Goal: Transaction & Acquisition: Purchase product/service

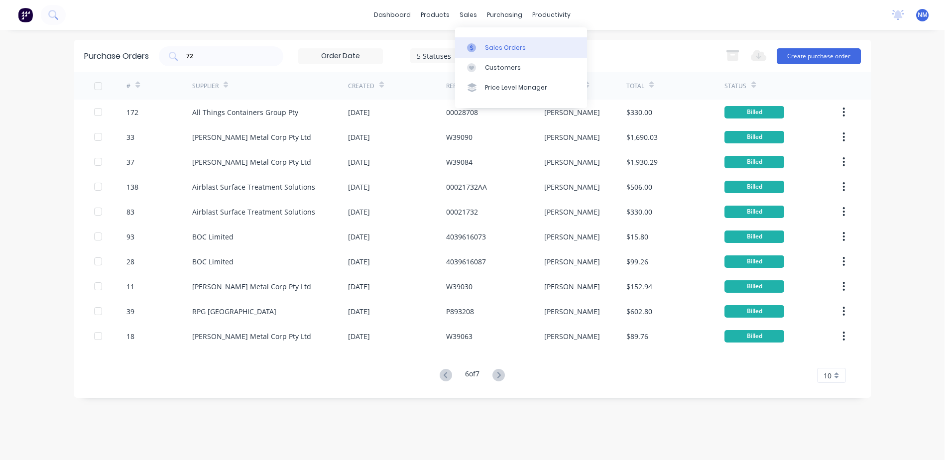
click at [489, 46] on div "Sales Orders" at bounding box center [505, 47] width 41 height 9
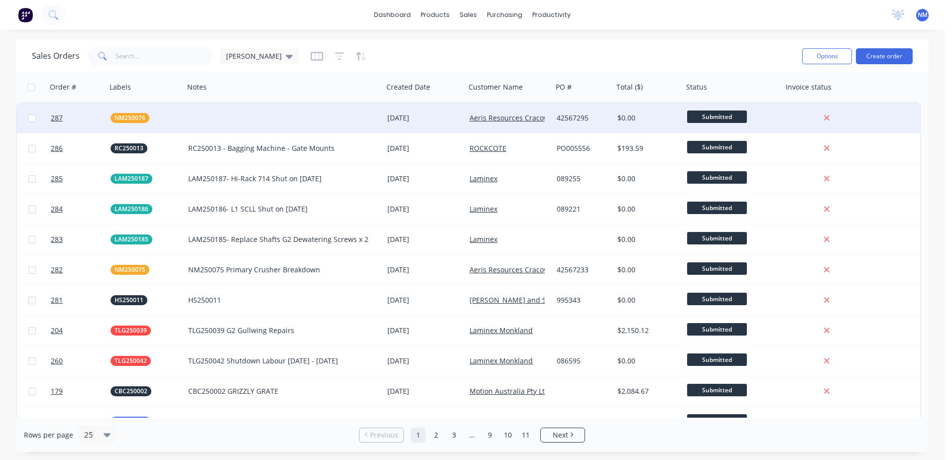
click at [447, 122] on div "[DATE]" at bounding box center [425, 118] width 74 height 10
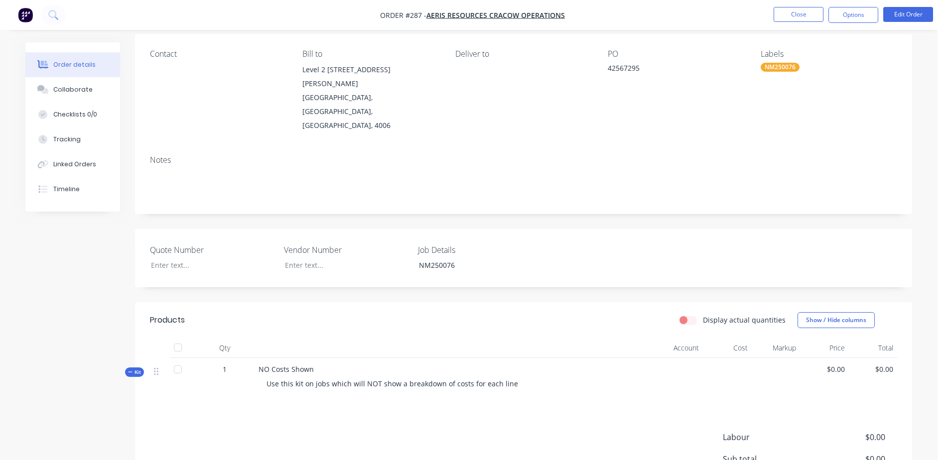
scroll to position [100, 0]
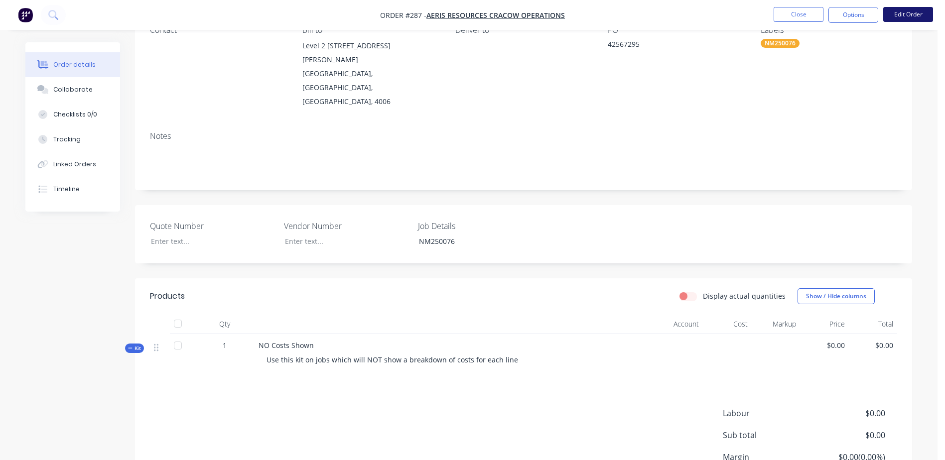
click at [897, 14] on button "Edit Order" at bounding box center [908, 14] width 50 height 15
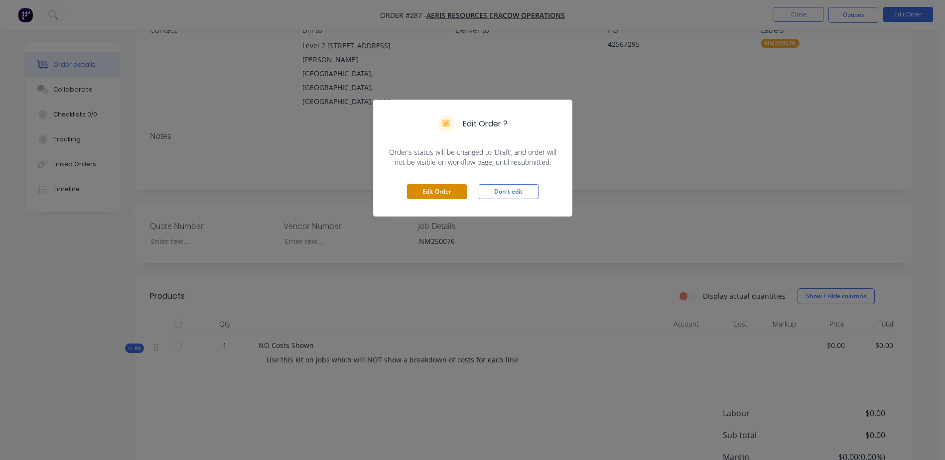
click at [422, 192] on button "Edit Order" at bounding box center [437, 191] width 60 height 15
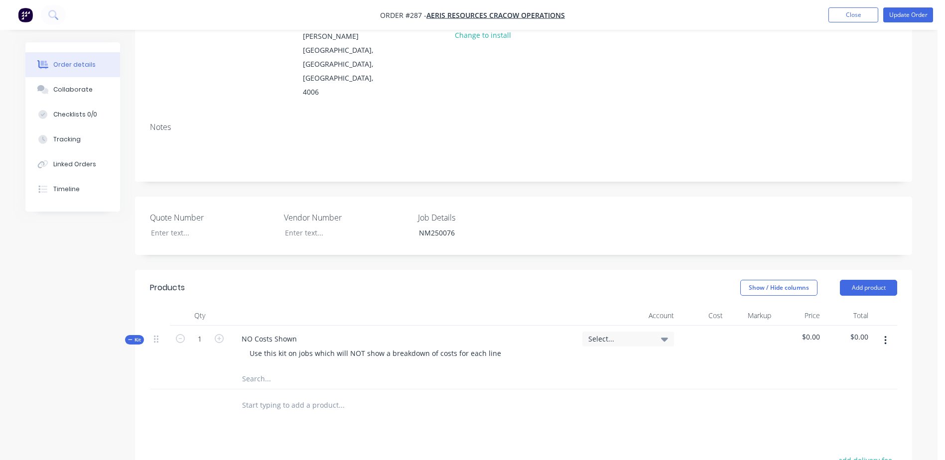
scroll to position [199, 0]
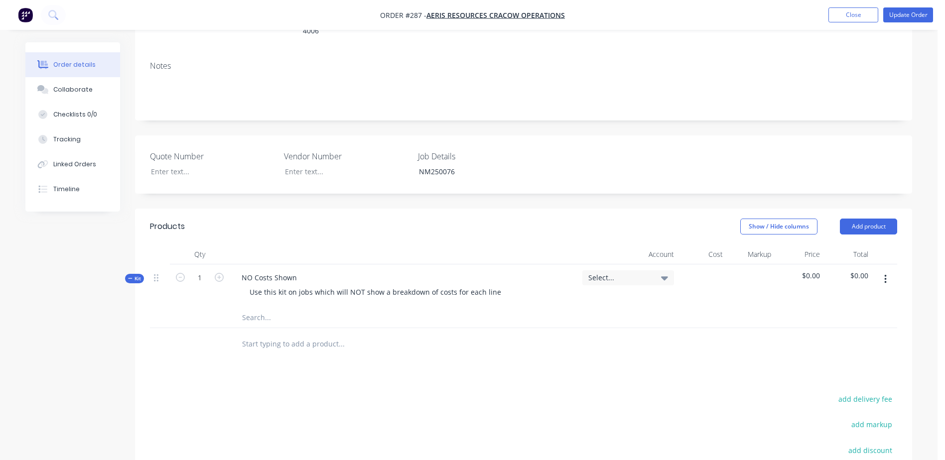
click at [257, 308] on input "text" at bounding box center [341, 318] width 199 height 20
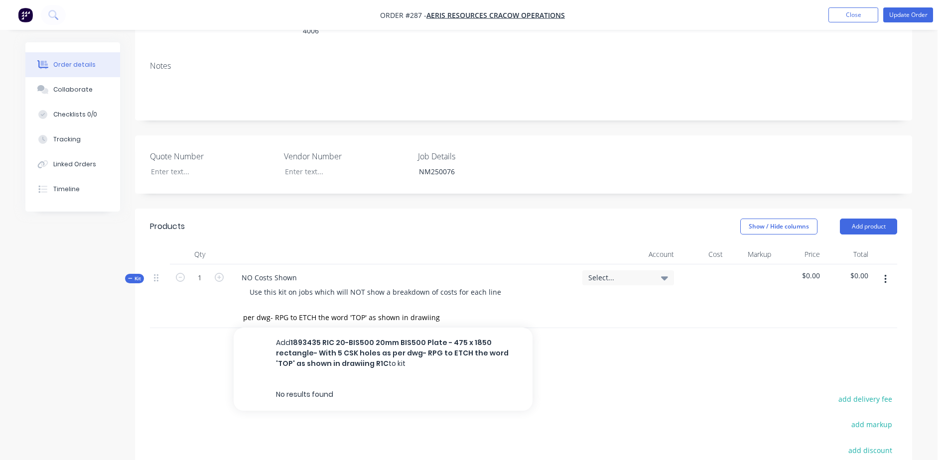
scroll to position [0, 0]
drag, startPoint x: 443, startPoint y: 287, endPoint x: 369, endPoint y: 286, distance: 74.2
click at [369, 308] on div "1893435 RIC 20-BIS500 20mm BIS500 Plate - 475 x 1850 rectangle- With 5 CSK hole…" at bounding box center [383, 318] width 299 height 20
click at [276, 308] on input "1893435 RIC 20-BIS500 20mm BIS500 Plate - 475 x 1850 rectangle- With 5 CSK hole…" at bounding box center [341, 318] width 199 height 20
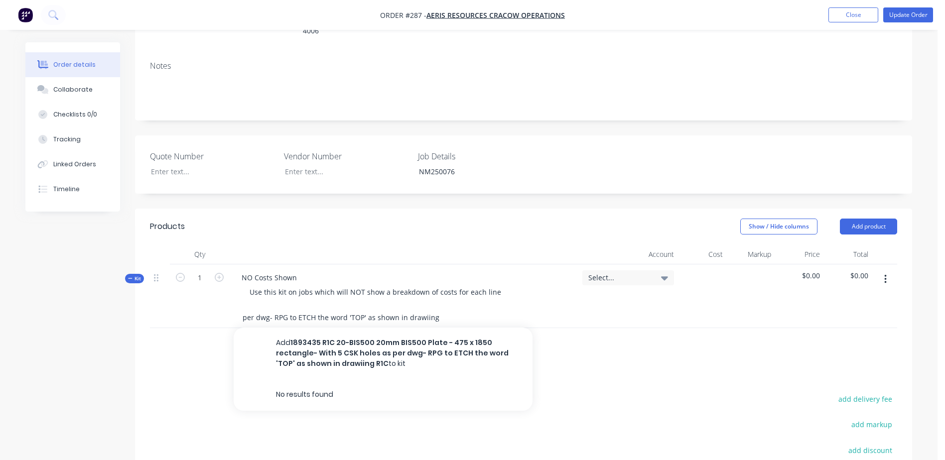
drag, startPoint x: 242, startPoint y: 290, endPoint x: 563, endPoint y: 298, distance: 321.3
click at [563, 308] on div "1893435 R1C 20-BIS500 20mm BIS500 Plate - 475 x 1850 rectangle- With 5 CSK hole…" at bounding box center [409, 318] width 359 height 20
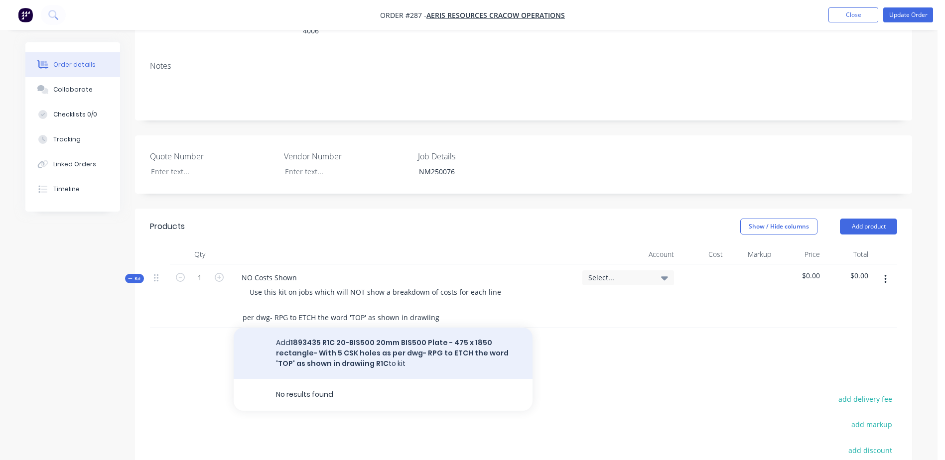
type input "1893435 R1C 20-BIS500 20mm BIS500 Plate - 475 x 1850 rectangle- With 5 CSK hole…"
click at [354, 328] on button "Add 1893435 R1C 20-BIS500 20mm BIS500 Plate - 475 x 1850 rectangle- With 5 CSK …" at bounding box center [383, 353] width 299 height 51
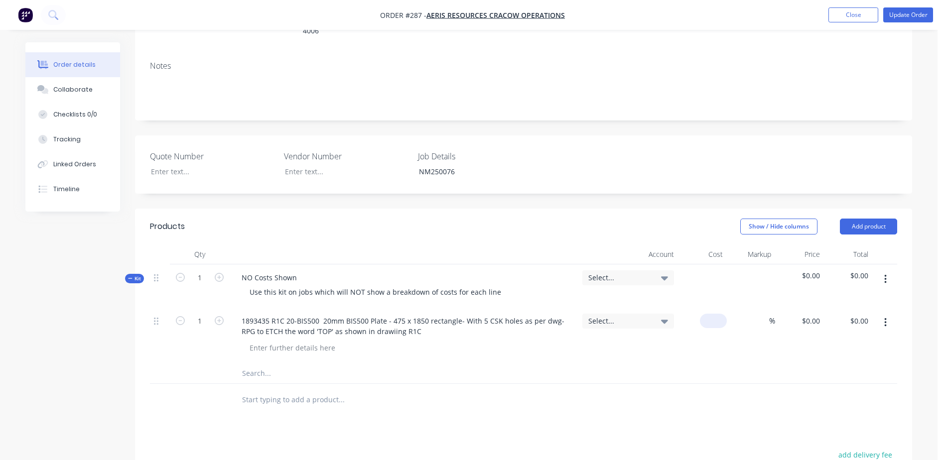
click at [714, 314] on div "$0.00" at bounding box center [713, 321] width 27 height 14
type input "$984.00"
click at [263, 364] on input "text" at bounding box center [341, 374] width 199 height 20
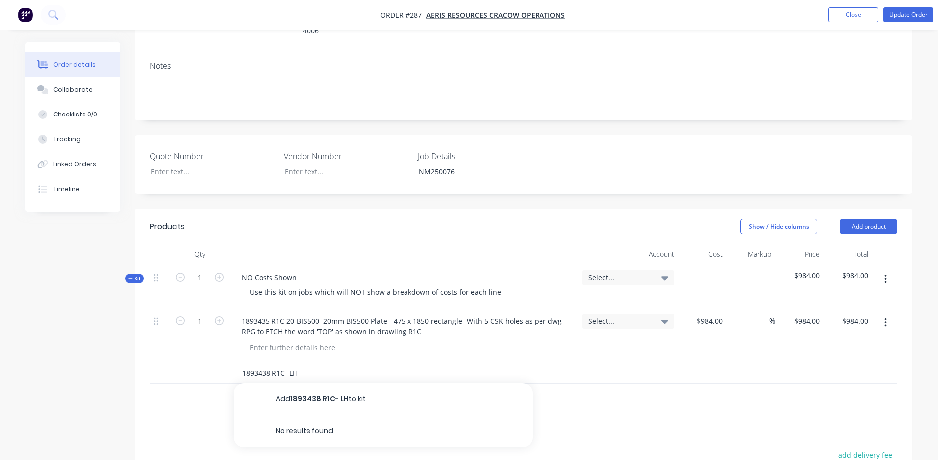
click at [306, 364] on input "1893438 R1C- LH" at bounding box center [341, 374] width 199 height 20
paste input "1893435 R1C 20-BIS500 20mm BIS500 Plate - 475 x 1850 rectangle- With 5 CSK hole…"
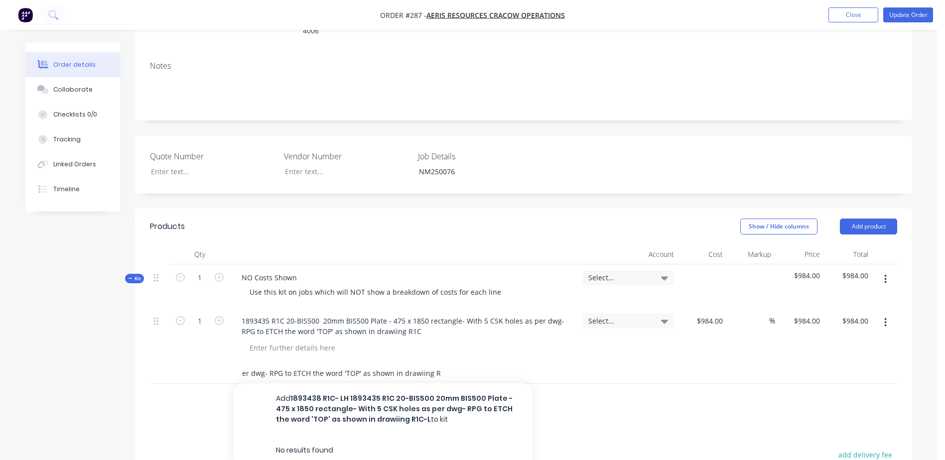
scroll to position [0, 360]
click at [352, 364] on input "1893438 R1C- LH 1893435 R1C 20-BIS500 20mm BIS500 Plate - 475 x 1850 rectangle-…" at bounding box center [341, 374] width 199 height 20
click at [300, 364] on input "1893438 R1C- LH 1893435 R1C 20-BIS500 20mm BIS500 Plate - 475 x 1850 rectangle-…" at bounding box center [341, 374] width 199 height 20
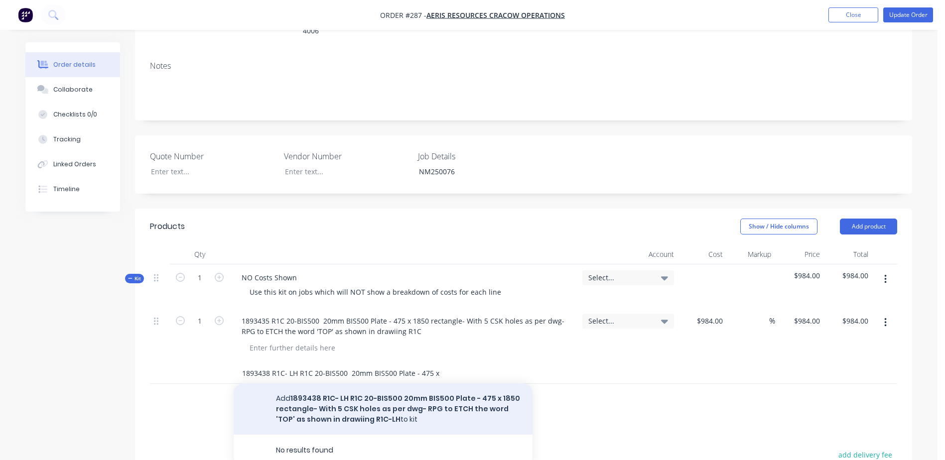
type input "1893438 R1C- LH R1C 20-BIS500 20mm BIS500 Plate - 475 x 1850 rectangle- With 5 …"
click at [411, 384] on button "Add 1893438 R1C- LH R1C 20-BIS500 20mm BIS500 Plate - 475 x 1850 rectangle- Wit…" at bounding box center [383, 409] width 299 height 51
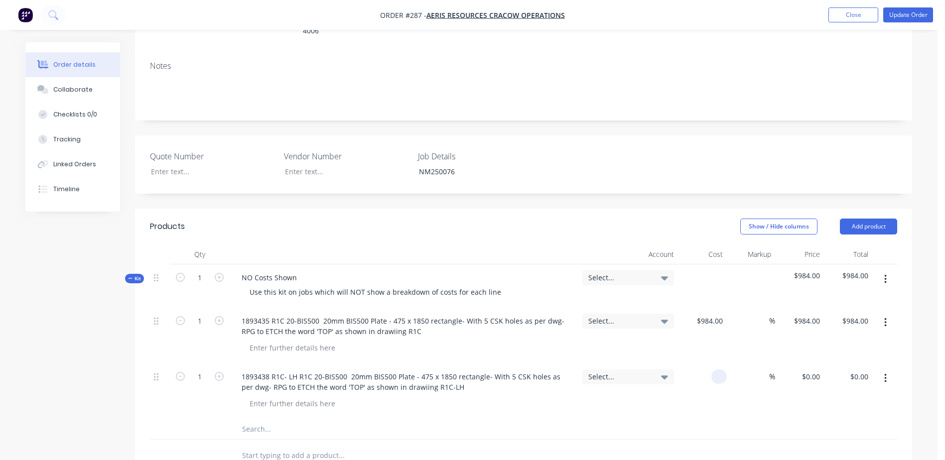
click at [710, 364] on div at bounding box center [702, 392] width 49 height 56
type input "$984.00"
click at [265, 419] on input "text" at bounding box center [341, 429] width 199 height 20
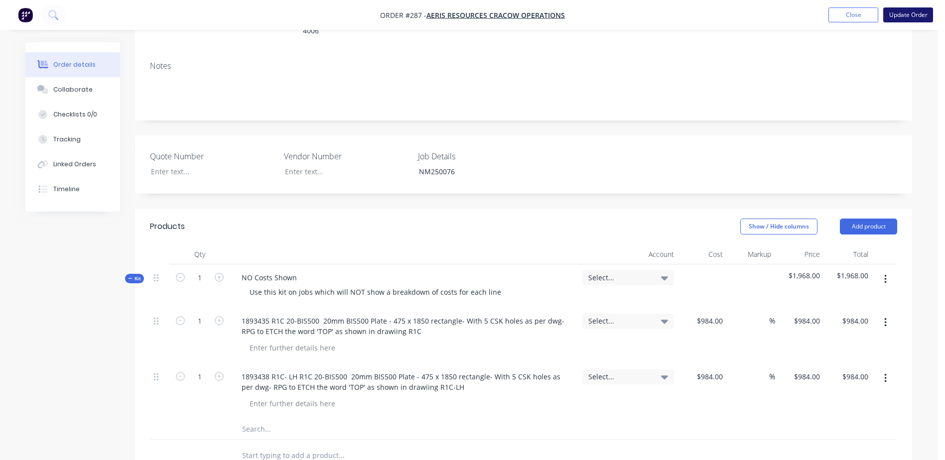
click at [909, 17] on button "Update Order" at bounding box center [908, 14] width 50 height 15
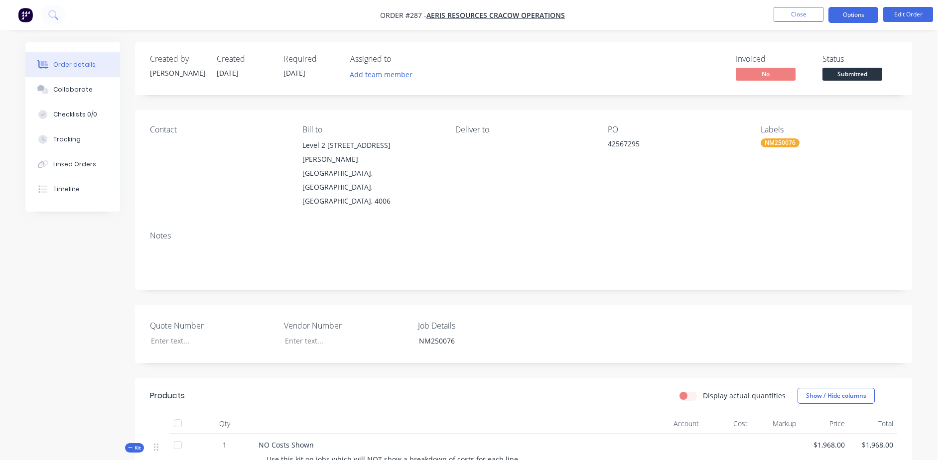
click at [859, 14] on button "Options" at bounding box center [853, 15] width 50 height 16
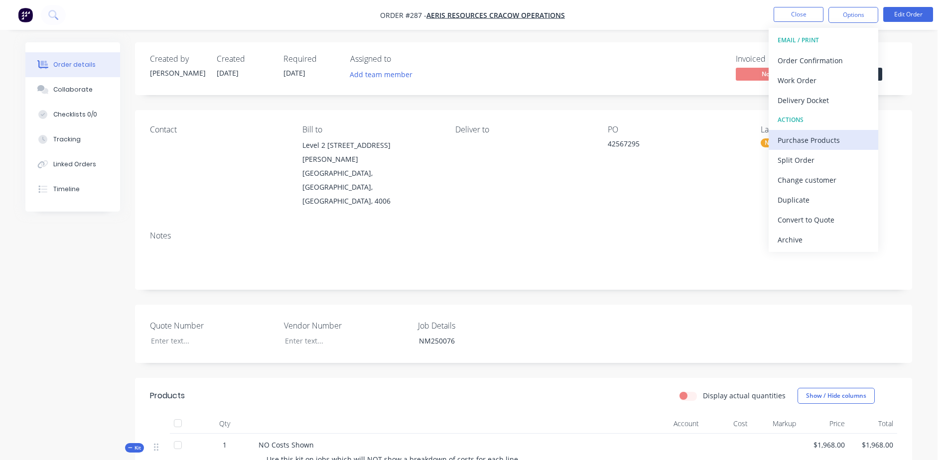
click at [854, 139] on div "Purchase Products" at bounding box center [823, 140] width 92 height 14
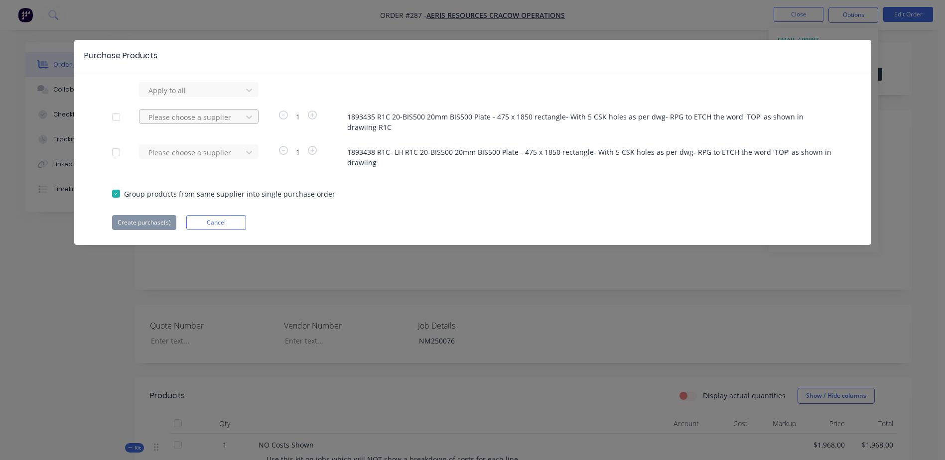
click at [183, 97] on div at bounding box center [192, 90] width 90 height 12
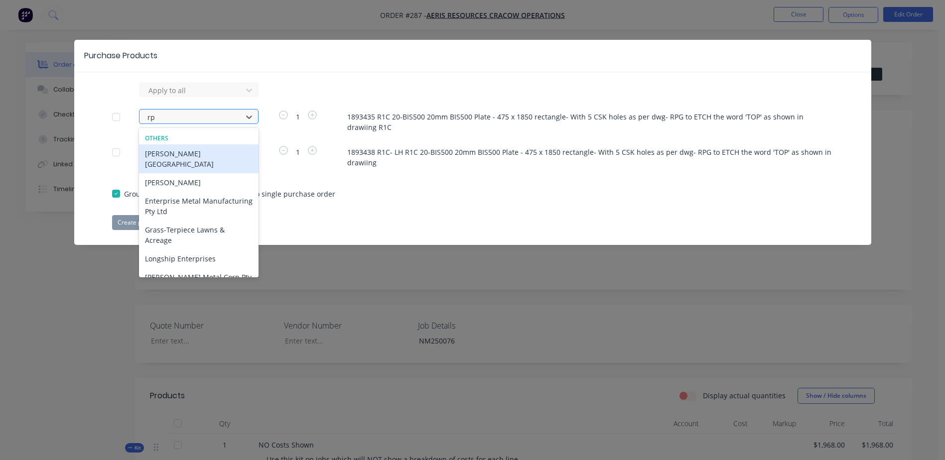
type input "rpg"
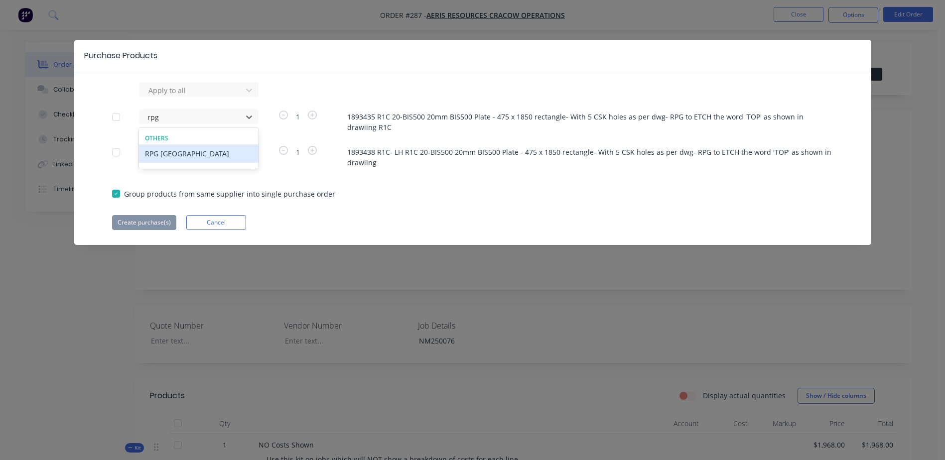
click at [182, 150] on div "RPG [GEOGRAPHIC_DATA]" at bounding box center [199, 153] width 120 height 18
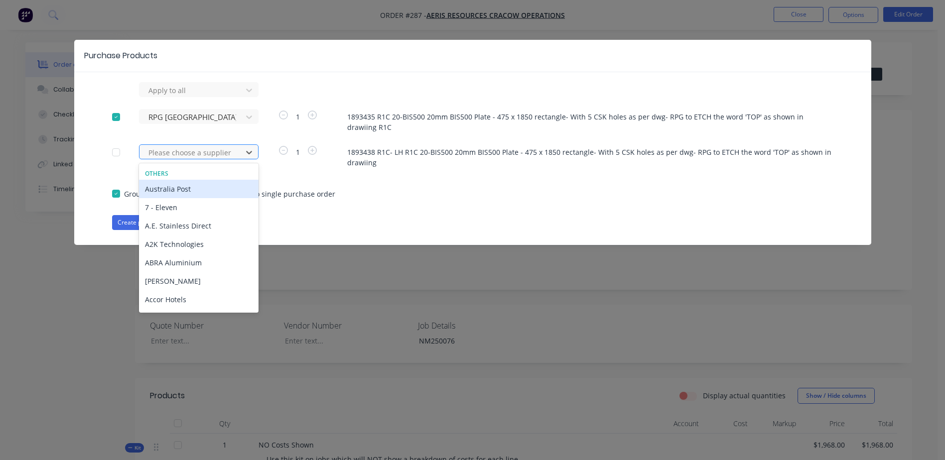
click at [166, 151] on div at bounding box center [192, 152] width 90 height 12
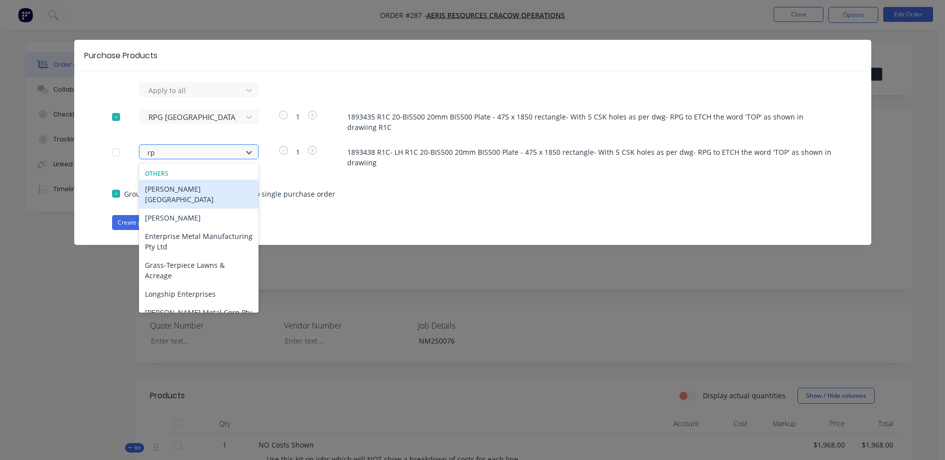
type input "rpg"
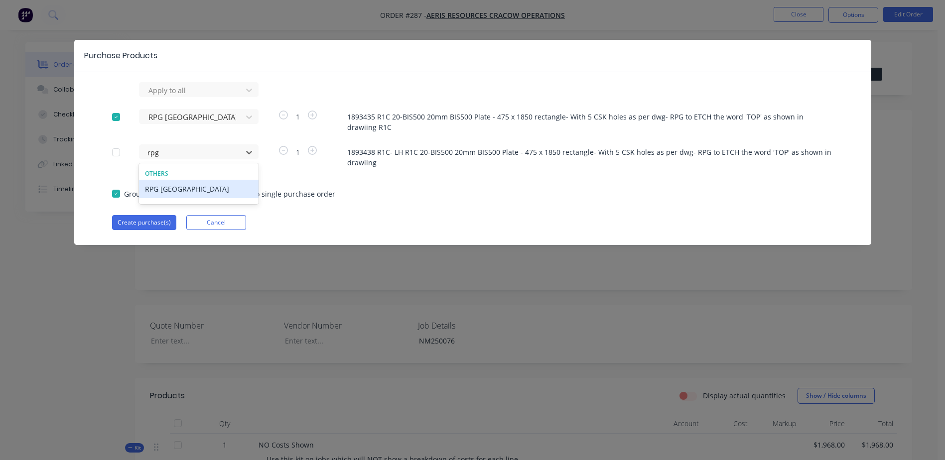
click at [170, 185] on div "RPG [GEOGRAPHIC_DATA]" at bounding box center [199, 189] width 120 height 18
click at [149, 227] on button "Create purchase(s)" at bounding box center [144, 222] width 64 height 15
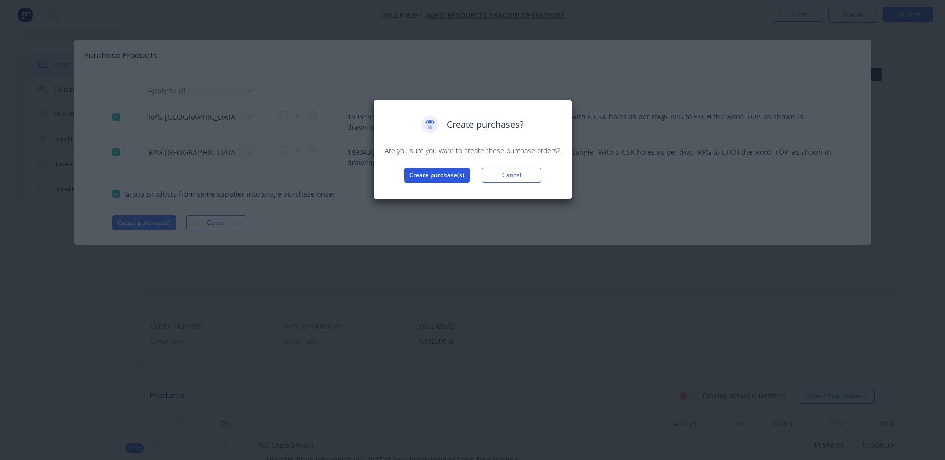
click at [409, 179] on button "Create purchase(s)" at bounding box center [437, 175] width 66 height 15
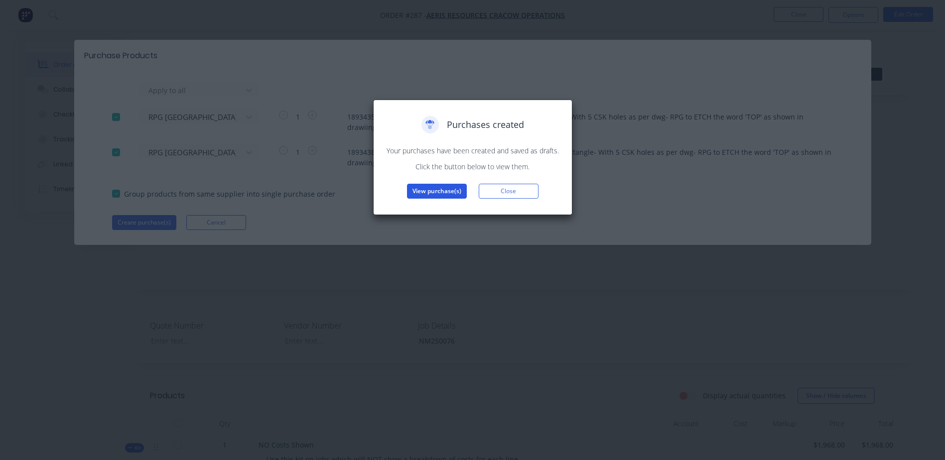
click at [432, 189] on button "View purchase(s)" at bounding box center [437, 191] width 60 height 15
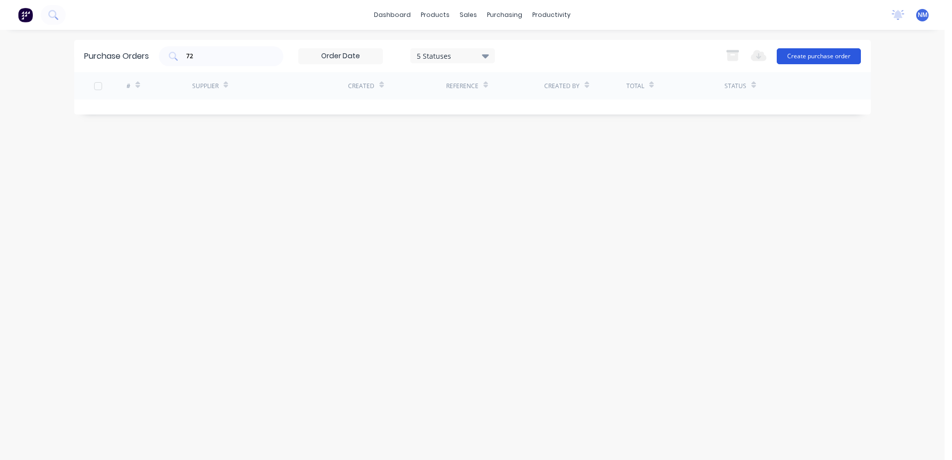
click at [809, 55] on button "Create purchase order" at bounding box center [819, 56] width 84 height 16
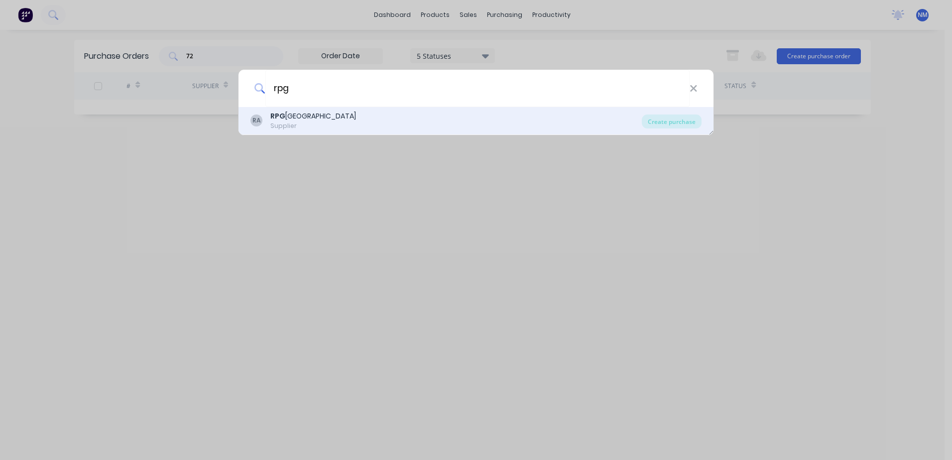
type input "rpg"
click at [338, 119] on div "RA RPG Australia Supplier" at bounding box center [446, 120] width 391 height 19
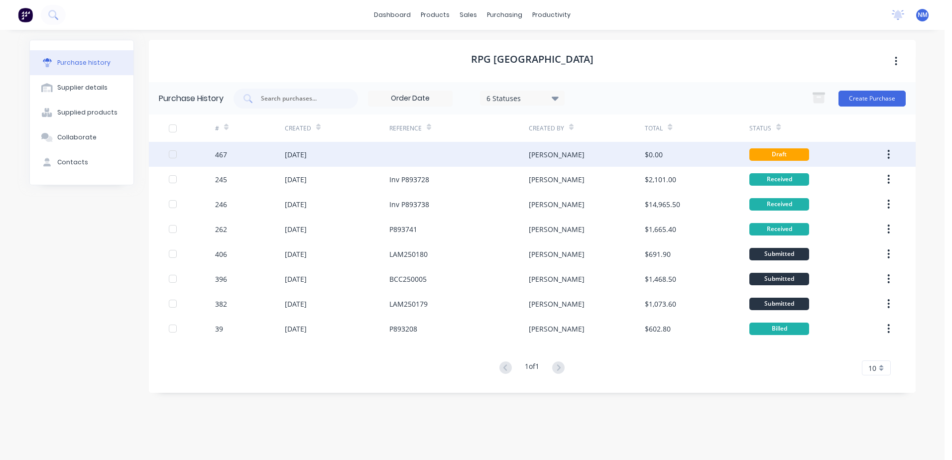
click at [572, 157] on div "[PERSON_NAME]" at bounding box center [587, 154] width 116 height 25
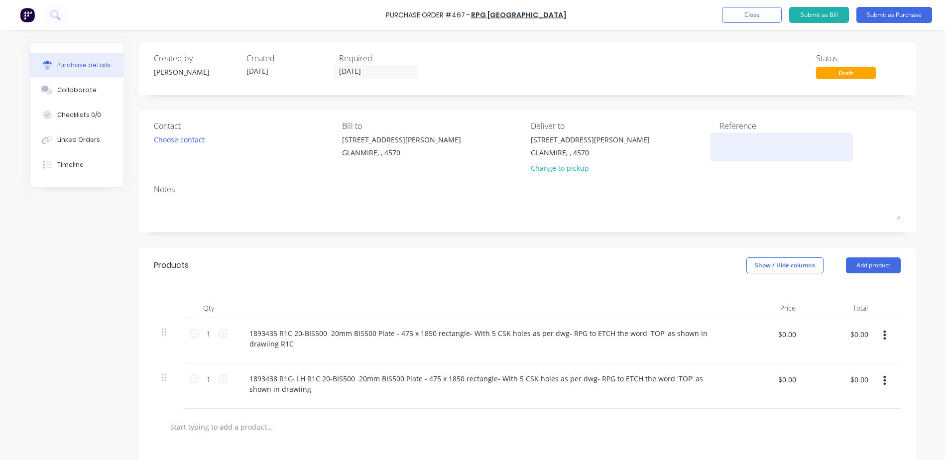
click at [736, 141] on textarea at bounding box center [782, 145] width 125 height 22
type textarea "x"
type textarea "N"
type textarea "x"
type textarea "NM"
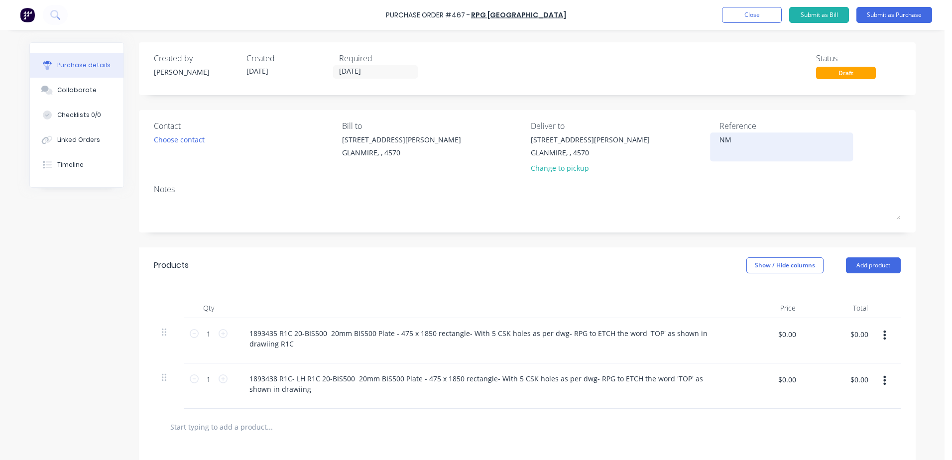
type textarea "x"
type textarea "NM2"
type textarea "x"
type textarea "NM25"
type textarea "x"
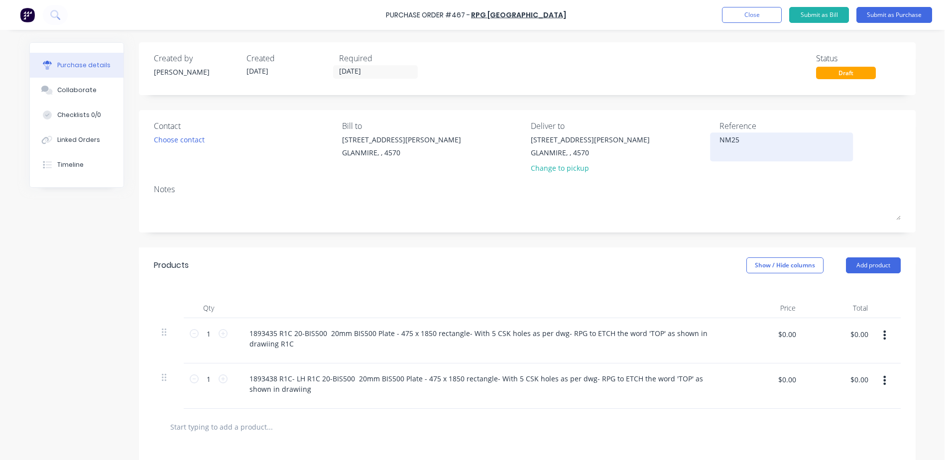
type textarea "NM250"
type textarea "x"
type textarea "NM2500"
type textarea "x"
type textarea "NM25007"
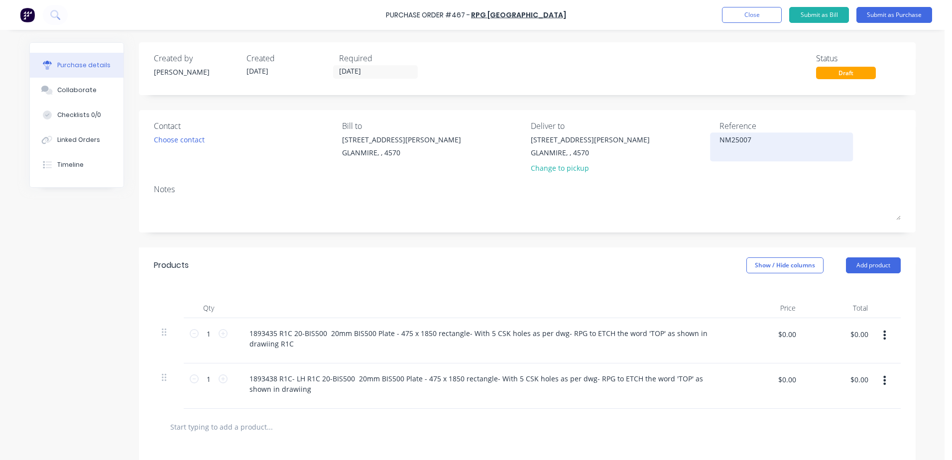
type textarea "x"
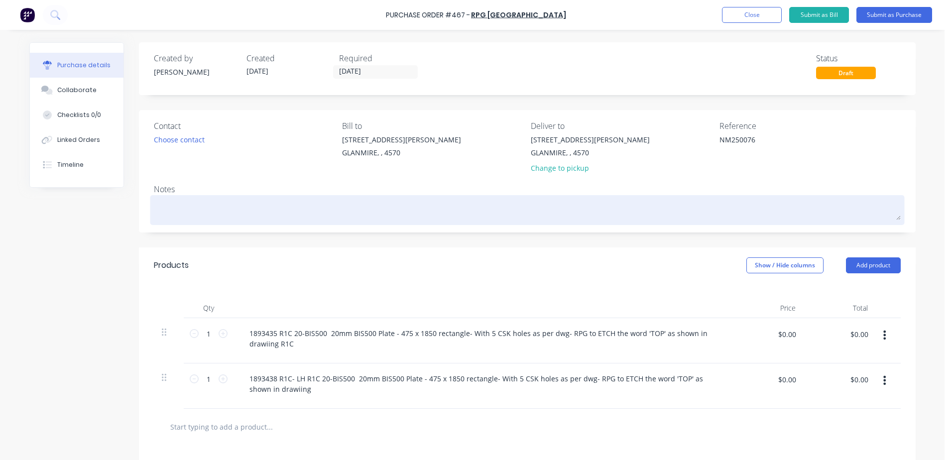
type textarea "NM250076"
type textarea "x"
type textarea "NM250076"
click at [165, 204] on textarea at bounding box center [527, 209] width 747 height 22
type textarea "x"
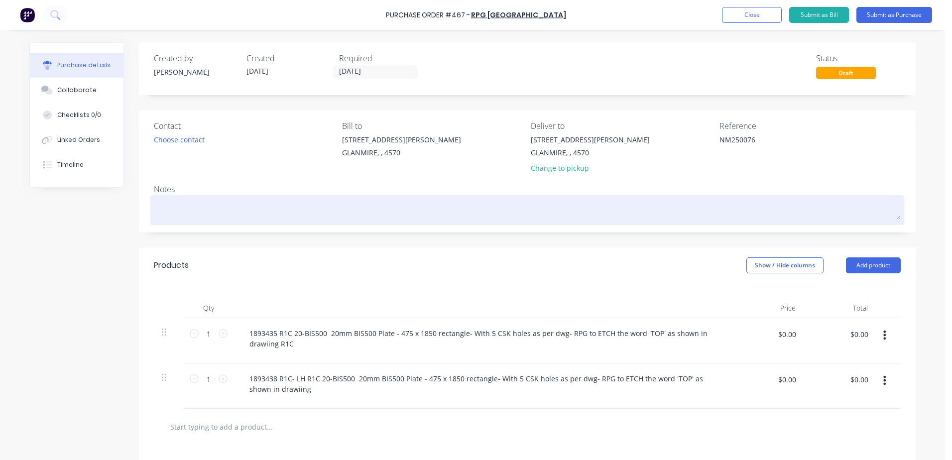
type textarea "N"
type textarea "x"
type textarea "NM2"
type textarea "x"
type textarea "NM25"
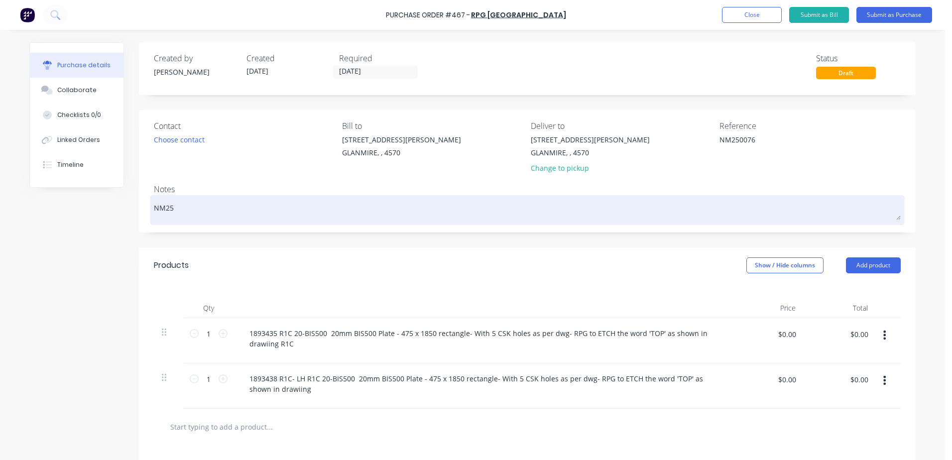
type textarea "x"
type textarea "NM250"
type textarea "x"
type textarea "NM2500"
type textarea "x"
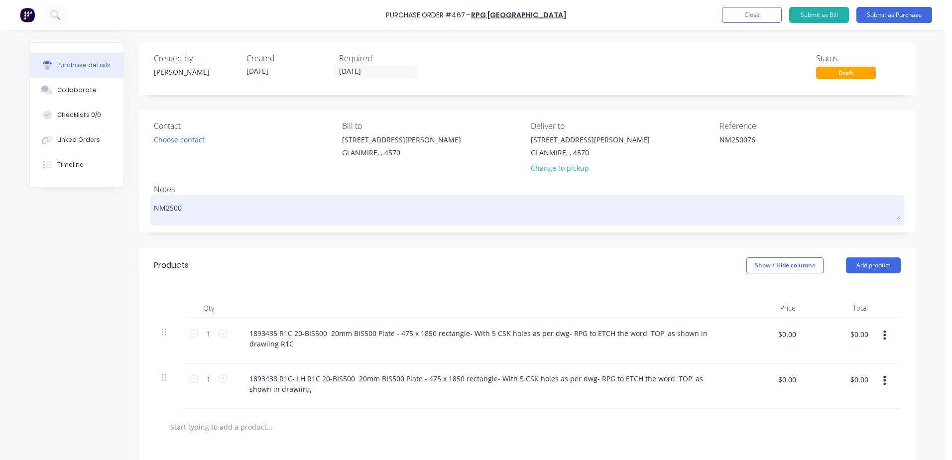
type textarea "NM25007"
type textarea "x"
type textarea "NM250076"
type textarea "x"
type textarea "NM250076"
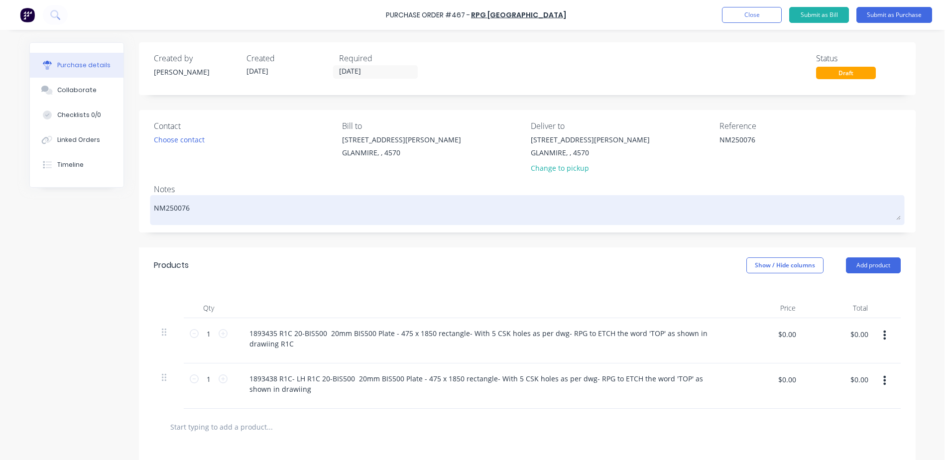
type textarea "x"
type textarea "NM250076 -"
type textarea "x"
type textarea "NM250076 -"
type textarea "x"
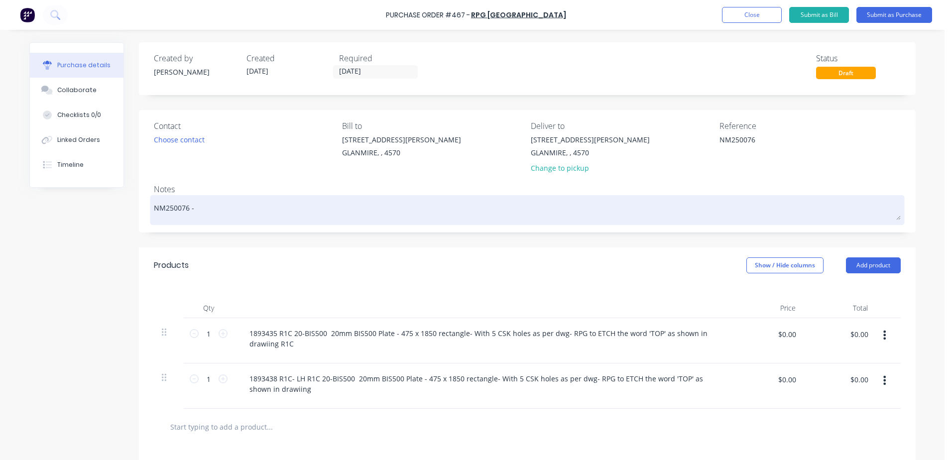
type textarea "NM250076 - g"
type textarea "x"
type textarea "NM250076 - gr"
type textarea "x"
type textarea "NM250076 - gre"
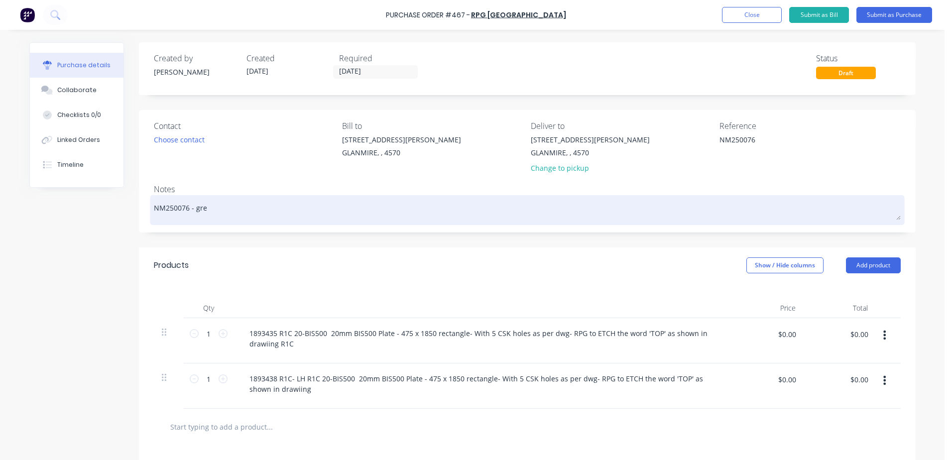
type textarea "x"
type textarea "NM250076 - [PERSON_NAME]"
type textarea "x"
type textarea "NM250076 - [PERSON_NAME]"
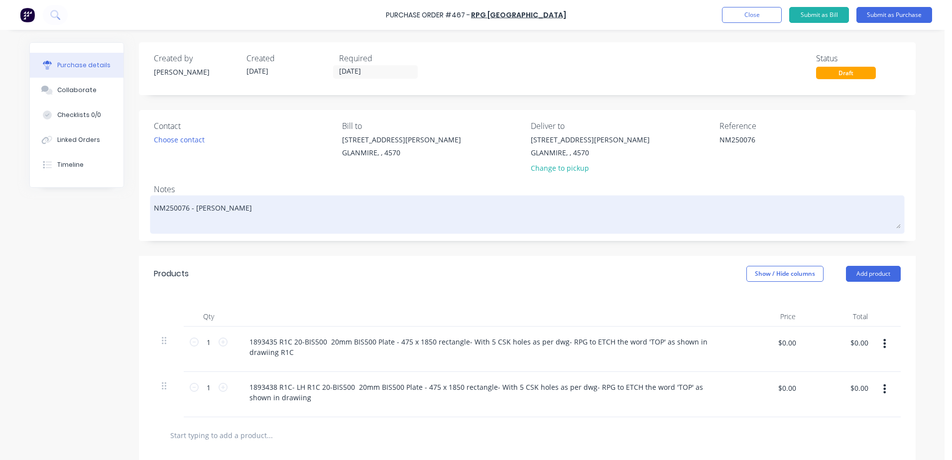
type textarea "x"
type textarea "NM250076 - [PERSON_NAME]"
type textarea "x"
type textarea "NM250076 - [PERSON_NAME]"
type textarea "x"
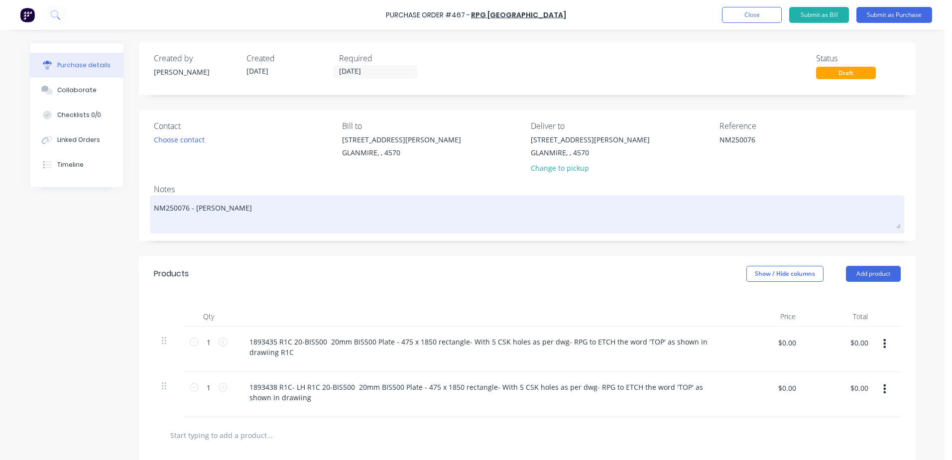
type textarea "NM250076 - [PERSON_NAME]"
type textarea "x"
type textarea "NM250076 - [PERSON_NAME]"
type textarea "x"
type textarea "NM250076 - [PERSON_NAME]"
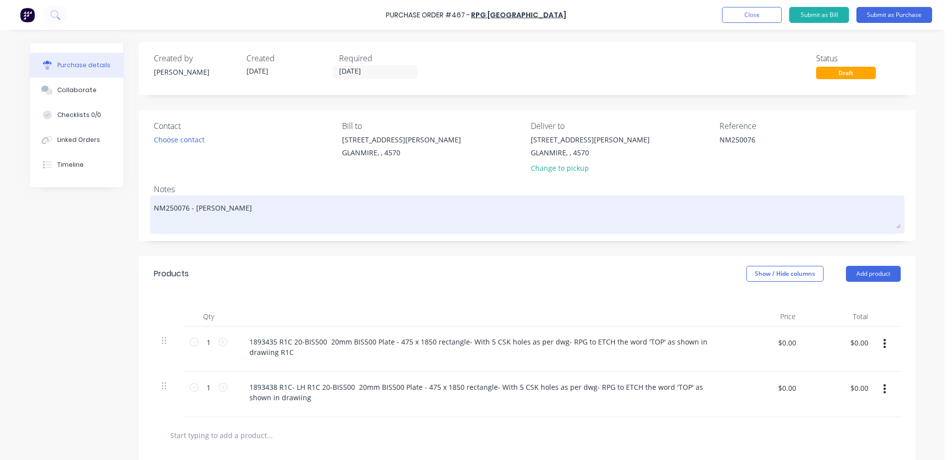
type textarea "x"
type textarea "NM250076 - [PERSON_NAME] Quote P"
type textarea "x"
type textarea "NM250076 - [PERSON_NAME] Quote P4"
type textarea "x"
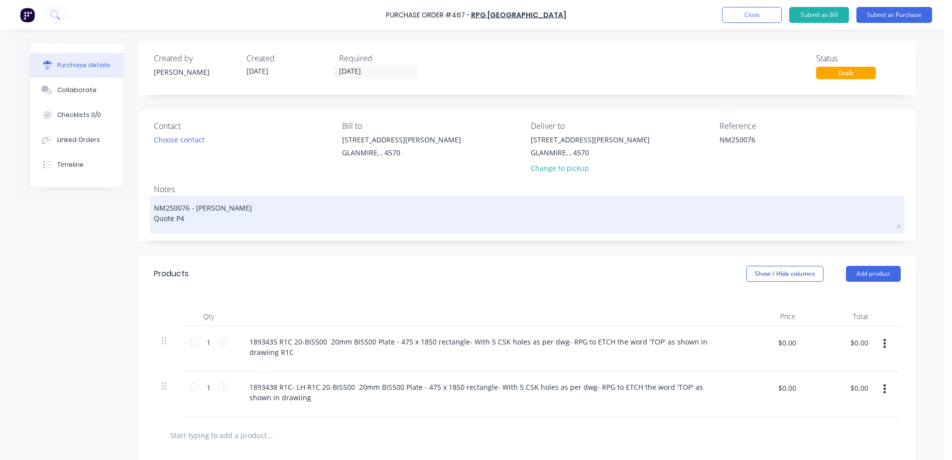
type textarea "NM250076 - [PERSON_NAME] Quote P48"
type textarea "x"
type textarea "NM250076 - [PERSON_NAME] Quote P480"
type textarea "x"
type textarea "NM250076 - [PERSON_NAME] Quote P4807"
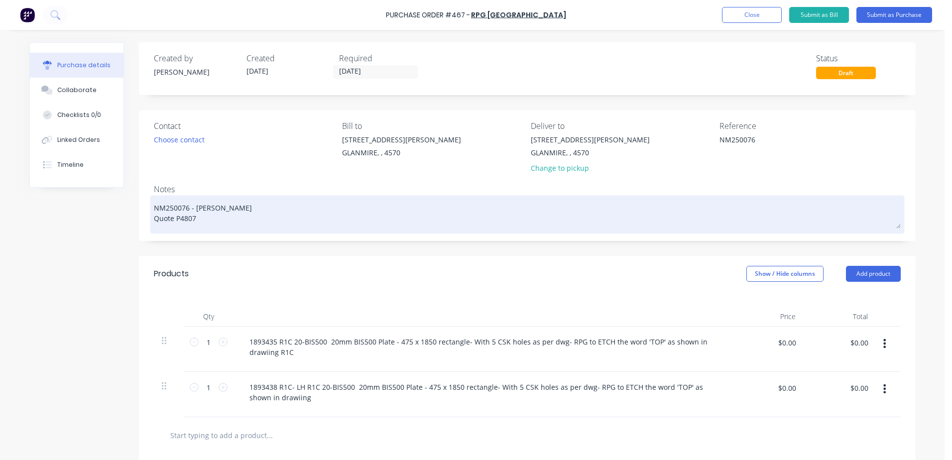
type textarea "x"
type textarea "NM250076 - [PERSON_NAME] Quote P48073"
type textarea "x"
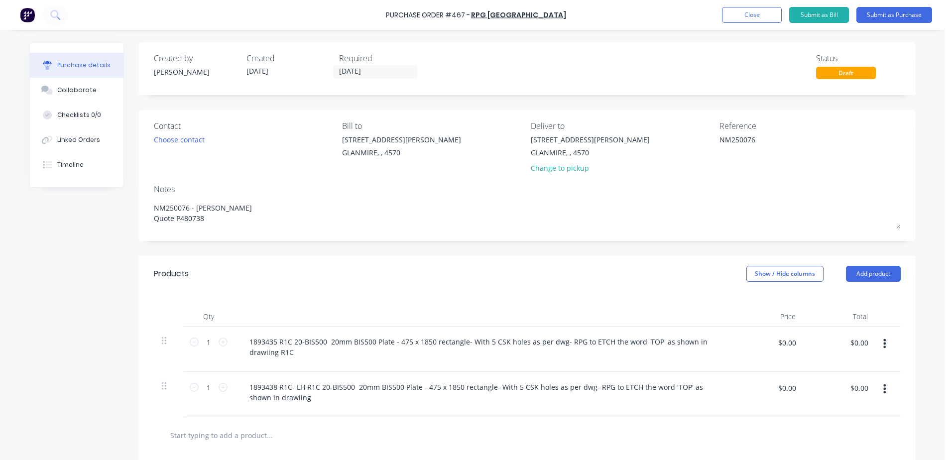
type textarea "NM250076 - [PERSON_NAME] Quote P480738"
type textarea "x"
type textarea "NM250076 - [PERSON_NAME] Quote P480738"
click at [774, 352] on div "$0.00 $0.00" at bounding box center [787, 346] width 30 height 23
type input "984"
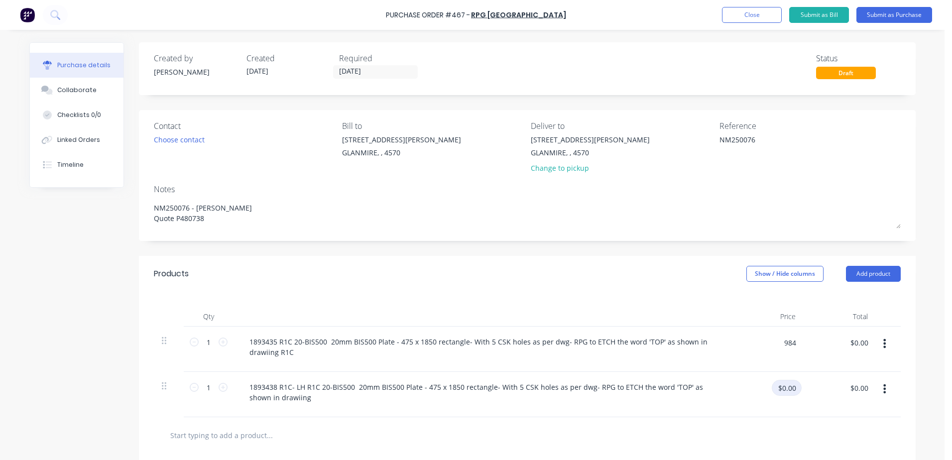
type textarea "x"
type input "$984.00"
click at [778, 387] on input "$0.00" at bounding box center [787, 388] width 30 height 16
type input "984"
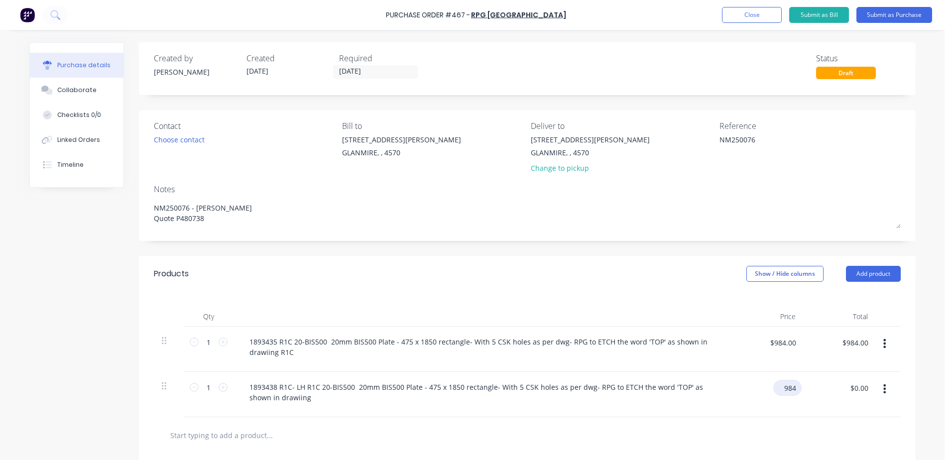
type textarea "x"
type input "$984.00"
click at [889, 12] on button "Submit as Purchase" at bounding box center [895, 15] width 76 height 16
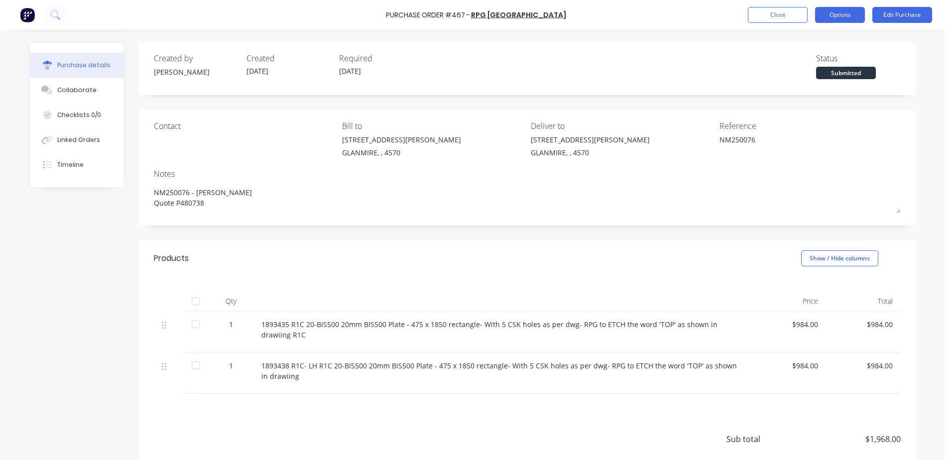
click at [844, 13] on button "Options" at bounding box center [840, 15] width 50 height 16
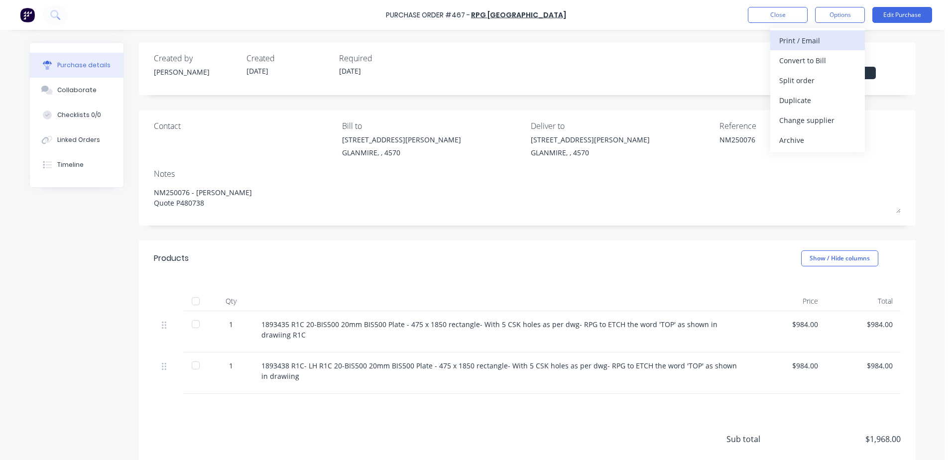
click at [828, 40] on div "Print / Email" at bounding box center [817, 40] width 77 height 14
click at [819, 57] on div "With pricing" at bounding box center [817, 60] width 77 height 14
type textarea "x"
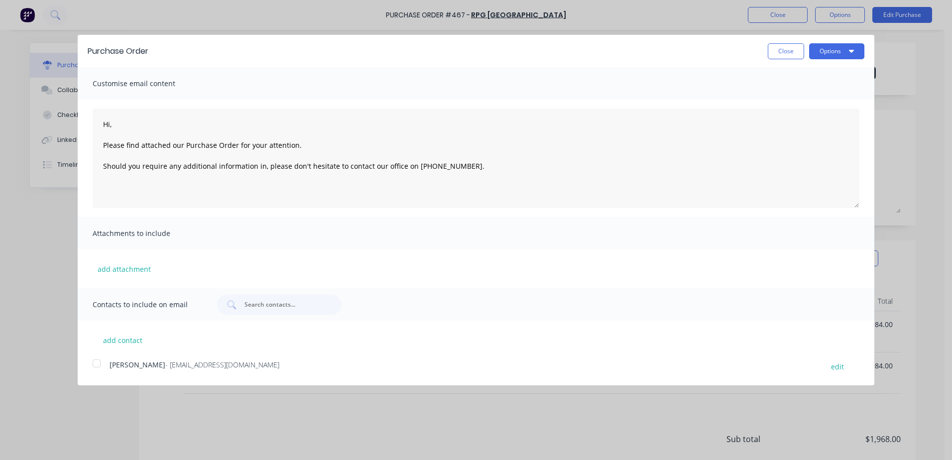
click at [95, 363] on div at bounding box center [97, 364] width 20 height 20
type textarea "Hi, Please find attached our Purchase Order for your attention. Should you requ…"
click at [835, 46] on button "Options" at bounding box center [836, 51] width 55 height 16
click at [795, 97] on div "Email" at bounding box center [817, 96] width 77 height 14
type textarea "x"
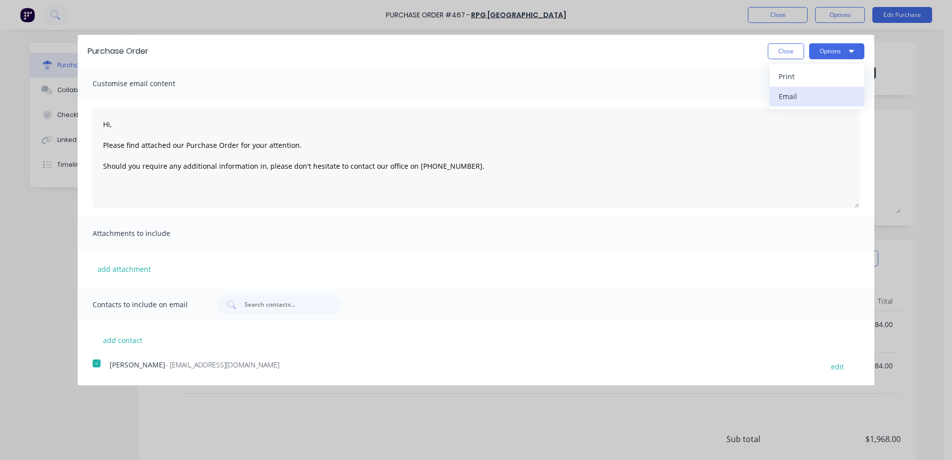
type textarea "Hi, Please find attached our Purchase Order for your attention. Should you requ…"
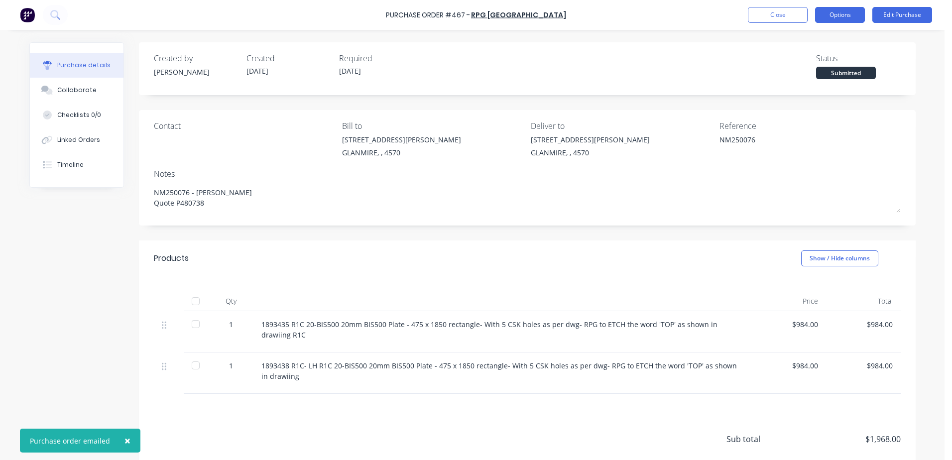
click at [848, 21] on button "Options" at bounding box center [840, 15] width 50 height 16
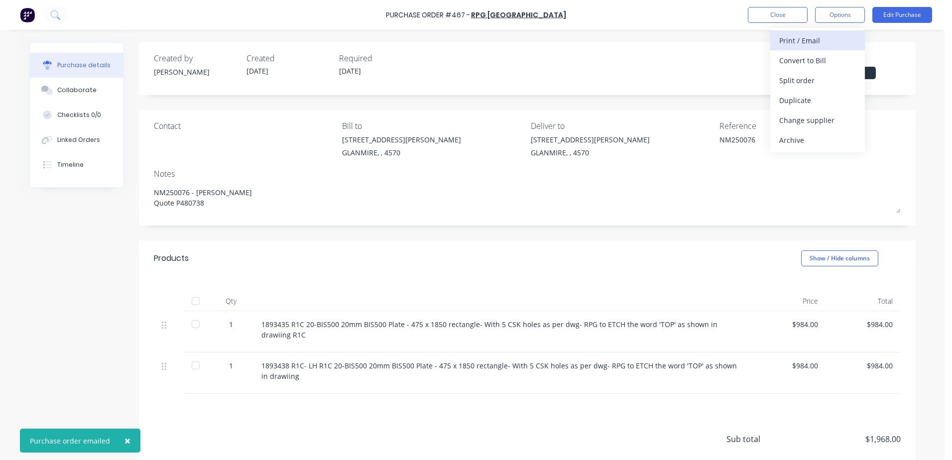
click at [786, 41] on div "Print / Email" at bounding box center [817, 40] width 77 height 14
click at [794, 59] on div "With pricing" at bounding box center [817, 60] width 77 height 14
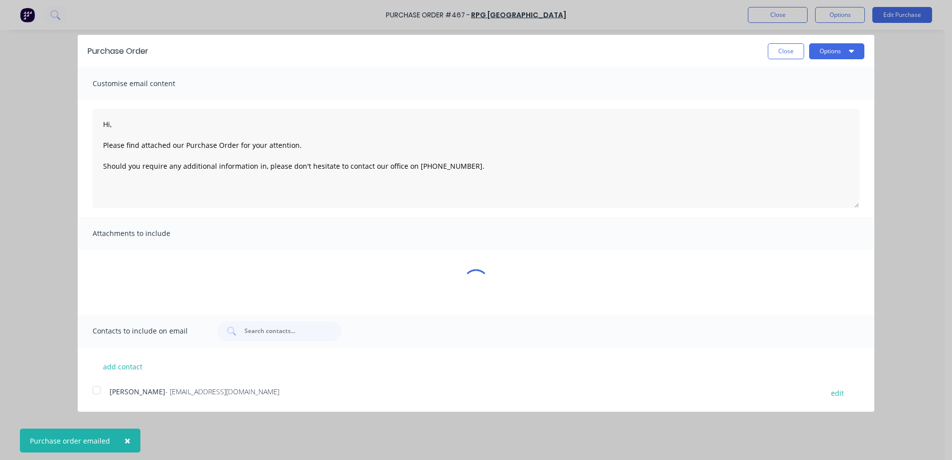
type textarea "x"
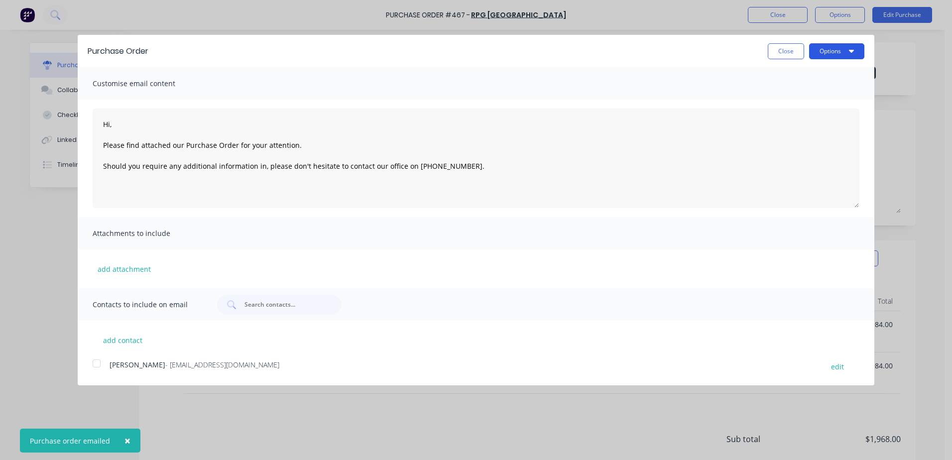
click at [825, 50] on button "Options" at bounding box center [836, 51] width 55 height 16
click at [787, 74] on div "Print" at bounding box center [817, 76] width 77 height 14
type textarea "Hi, Please find attached our Purchase Order for your attention. Should you requ…"
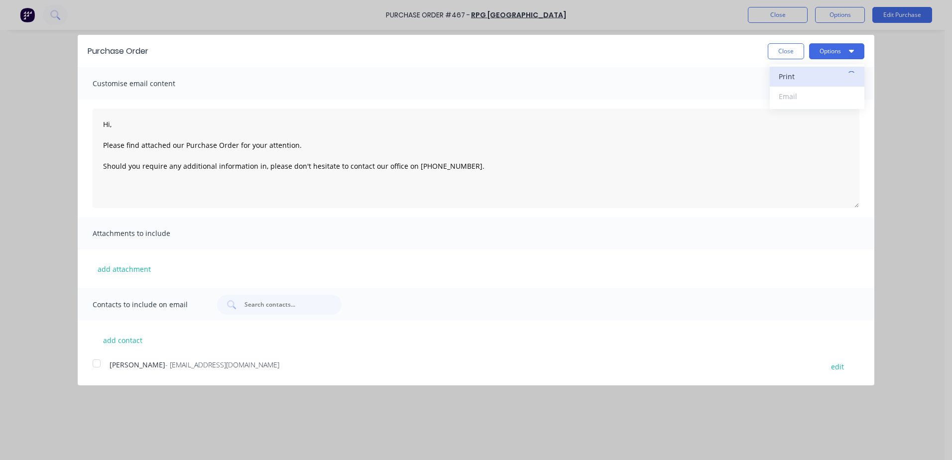
type textarea "x"
type textarea "Hi, Please find attached our Purchase Order for your attention. Should you requ…"
type textarea "x"
type textarea "Hi, Please find attached our Purchase Order for your attention. Should you requ…"
type textarea "x"
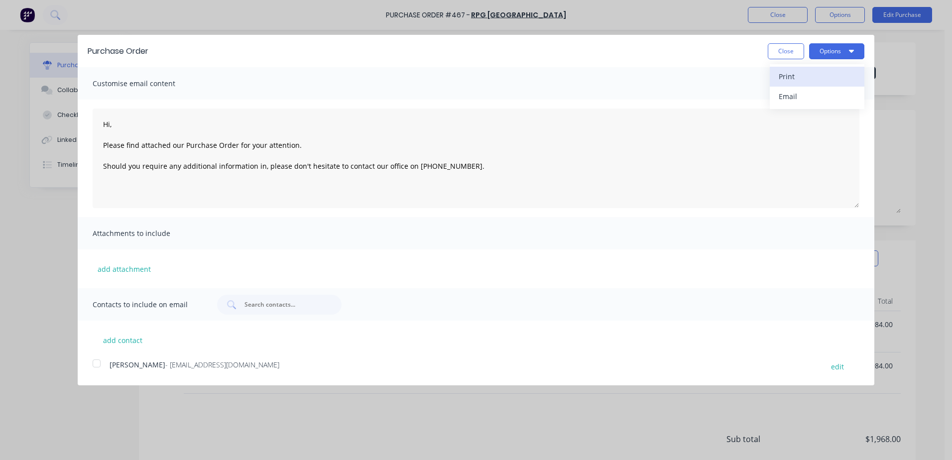
type textarea "Hi, Please find attached our Purchase Order for your attention. Should you requ…"
type textarea "x"
type textarea "Hi, Please find attached our Purchase Order for your attention. Should you requ…"
click at [793, 56] on button "Close" at bounding box center [786, 51] width 36 height 16
type textarea "x"
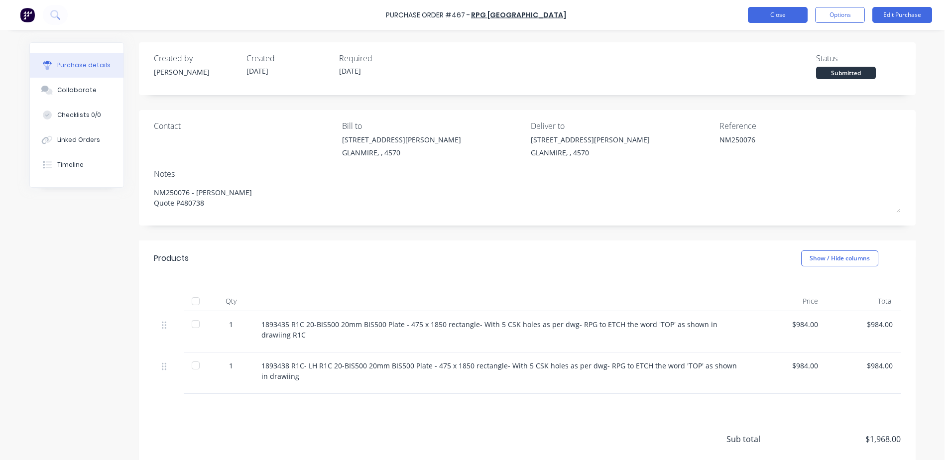
click at [769, 17] on button "Close" at bounding box center [778, 15] width 60 height 16
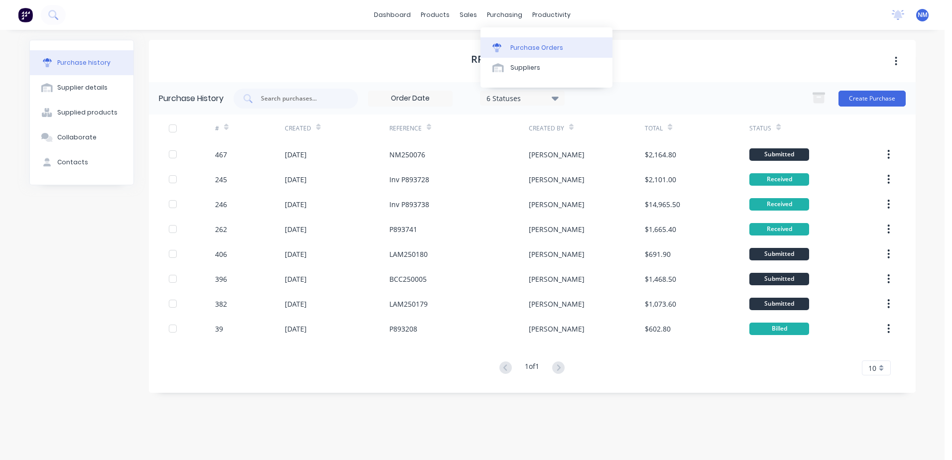
click at [535, 47] on div "Purchase Orders" at bounding box center [537, 47] width 53 height 9
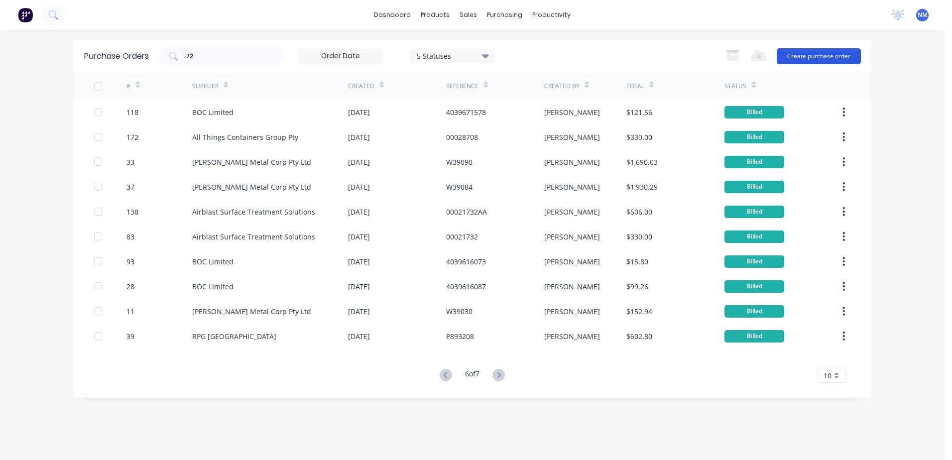
click at [826, 61] on button "Create purchase order" at bounding box center [819, 56] width 84 height 16
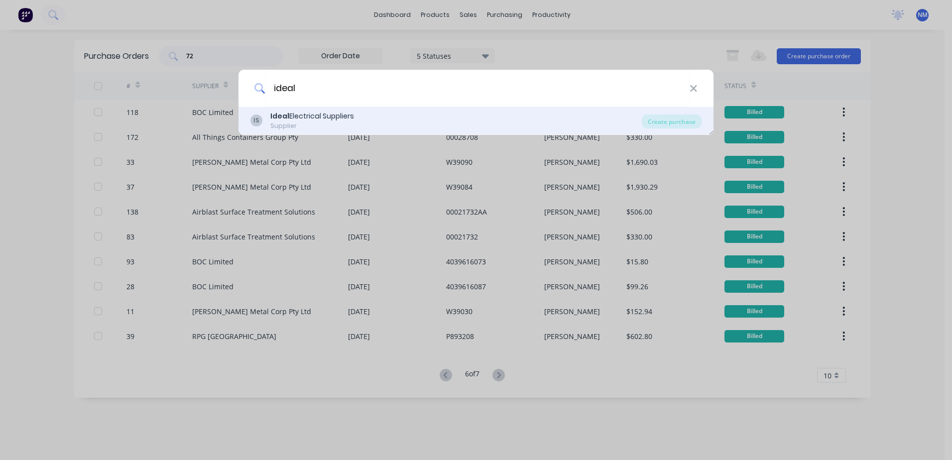
type input "ideal"
click at [308, 110] on div "IS Ideal Electrical Suppliers Supplier Create purchase" at bounding box center [476, 121] width 475 height 28
click at [328, 118] on div "Ideal Electrical Suppliers" at bounding box center [312, 116] width 84 height 10
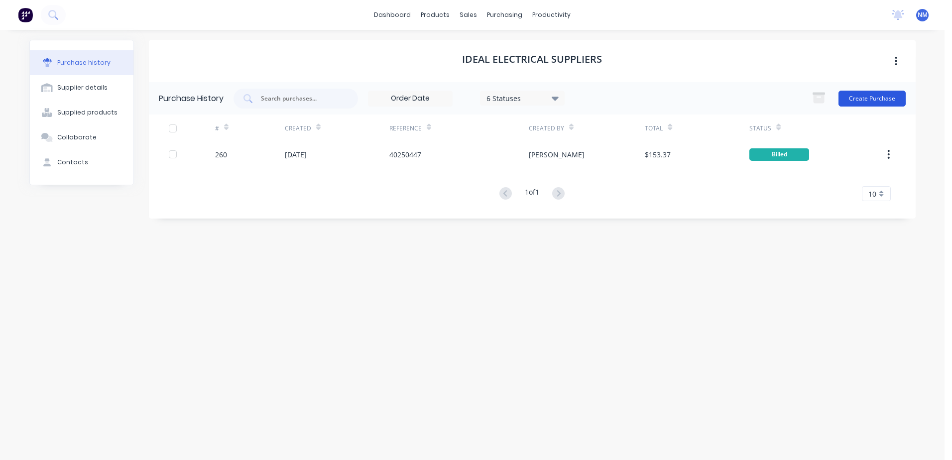
click at [872, 99] on button "Create Purchase" at bounding box center [872, 99] width 67 height 16
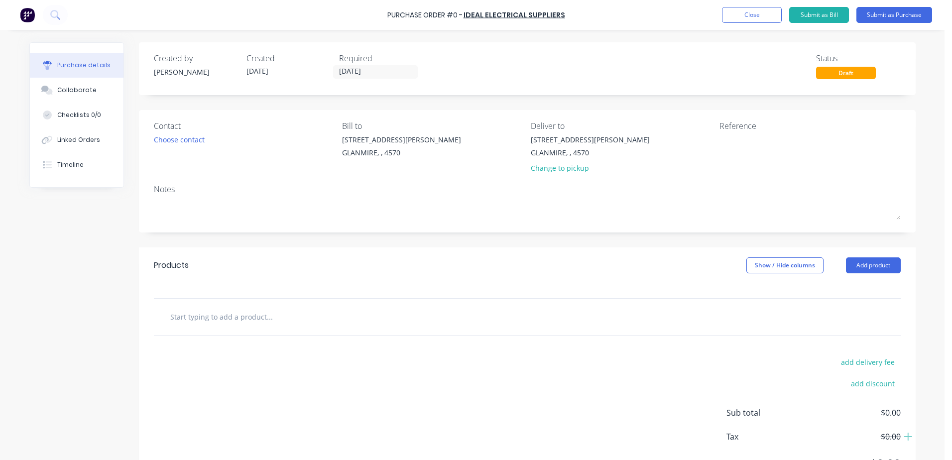
click at [200, 322] on input "text" at bounding box center [269, 317] width 199 height 20
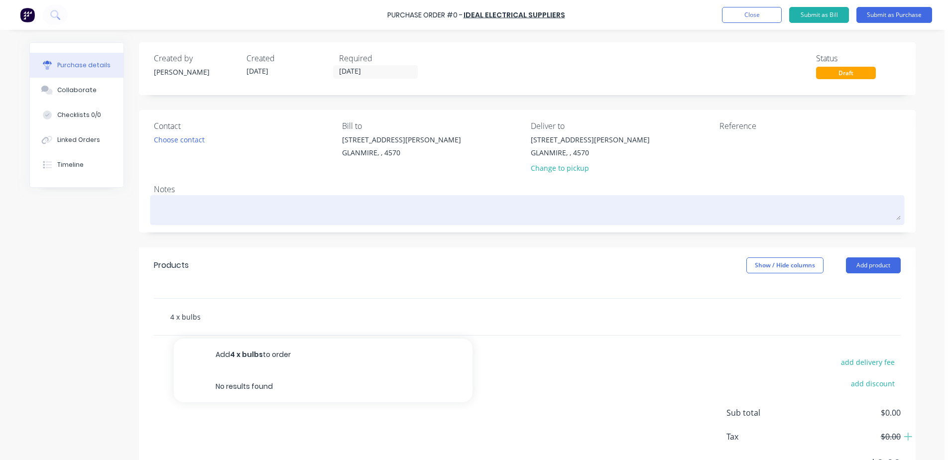
type input "4 x bulbs"
click at [169, 207] on textarea at bounding box center [527, 209] width 747 height 22
type textarea "x"
type textarea "s"
type textarea "x"
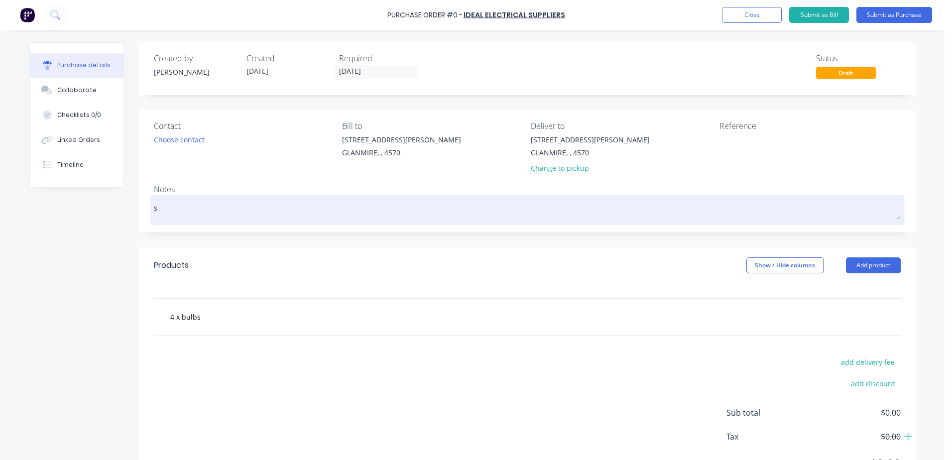
type textarea "so"
type textarea "x"
type textarea "s"
type textarea "x"
type textarea "st"
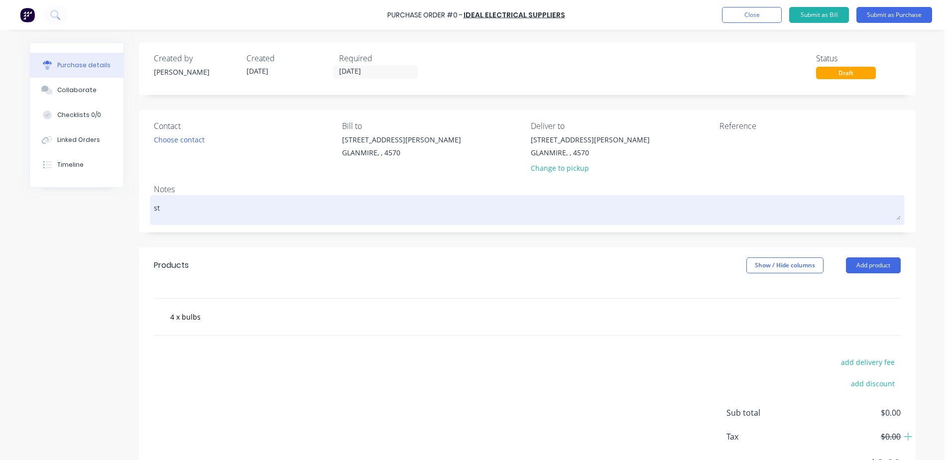
type textarea "x"
type textarea "sto"
type textarea "x"
type textarea "stor"
type textarea "x"
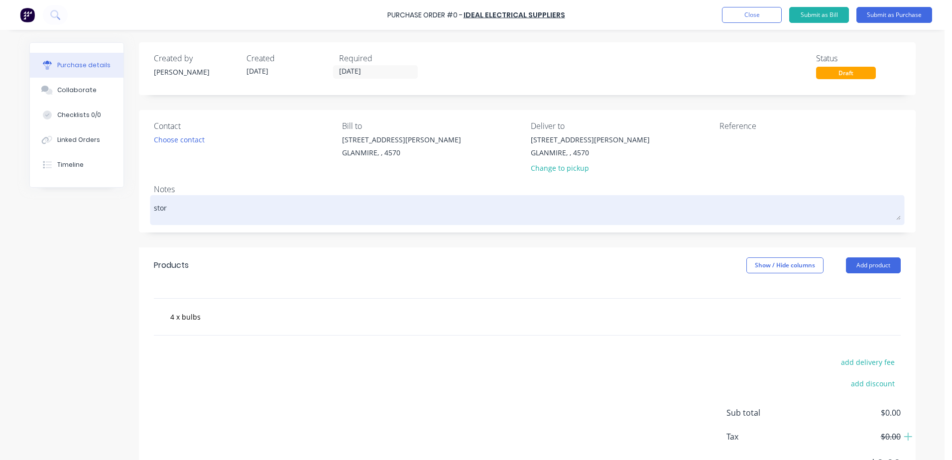
type textarea "store"
type textarea "x"
type textarea "storem"
type textarea "x"
type textarea "store"
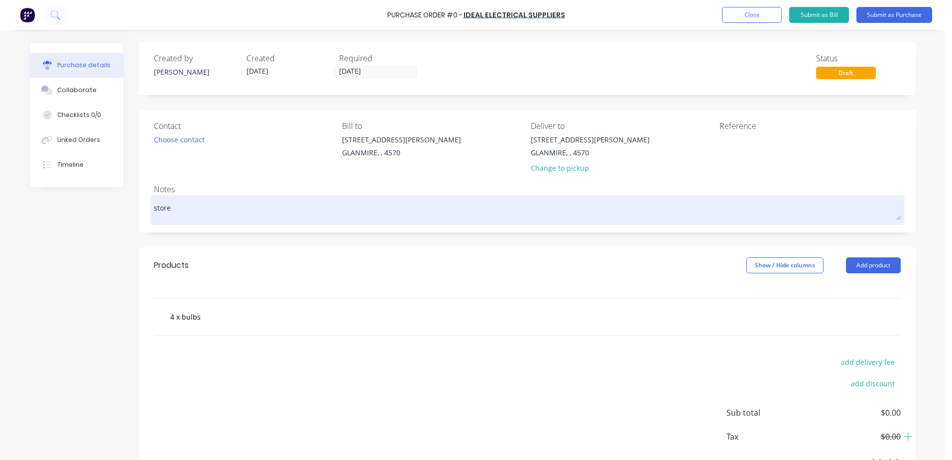
type textarea "x"
type textarea "[PERSON_NAME]"
type textarea "x"
type textarea "storero"
type textarea "x"
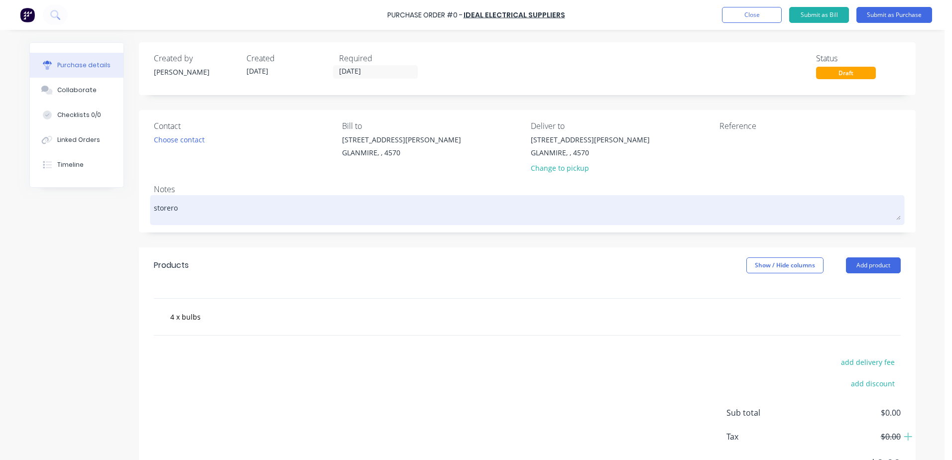
type textarea "storerom"
type textarea "x"
type textarea "storeromm"
type textarea "x"
type textarea "storerom"
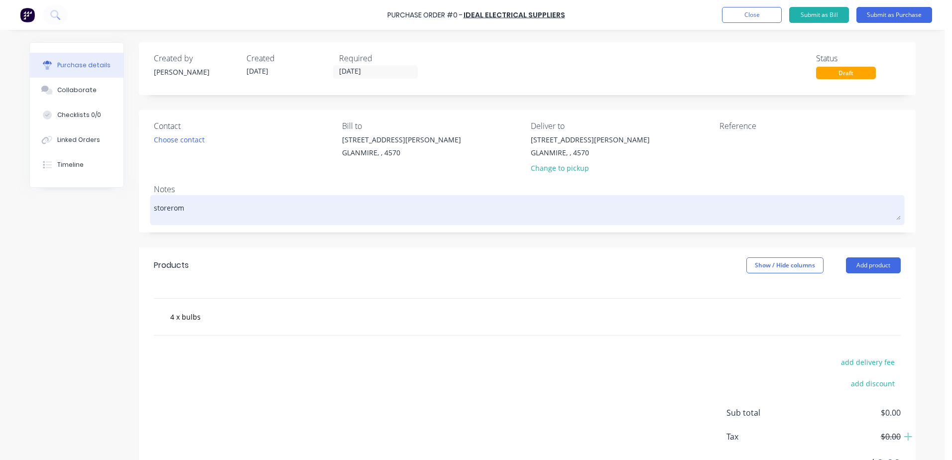
type textarea "x"
type textarea "storero"
type textarea "x"
type textarea "storeroo"
type textarea "x"
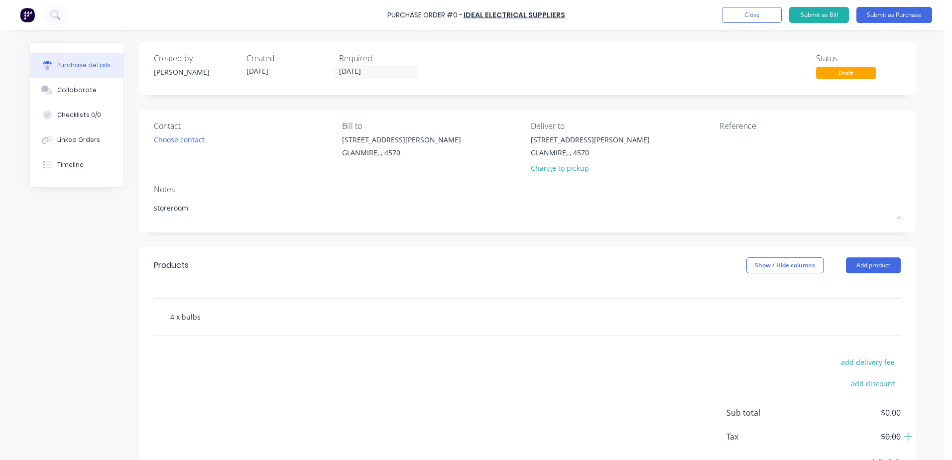
type textarea "storeroom"
type textarea "x"
type textarea "storeroom"
click at [217, 318] on input "4 x bulbs" at bounding box center [269, 317] width 199 height 20
type textarea "x"
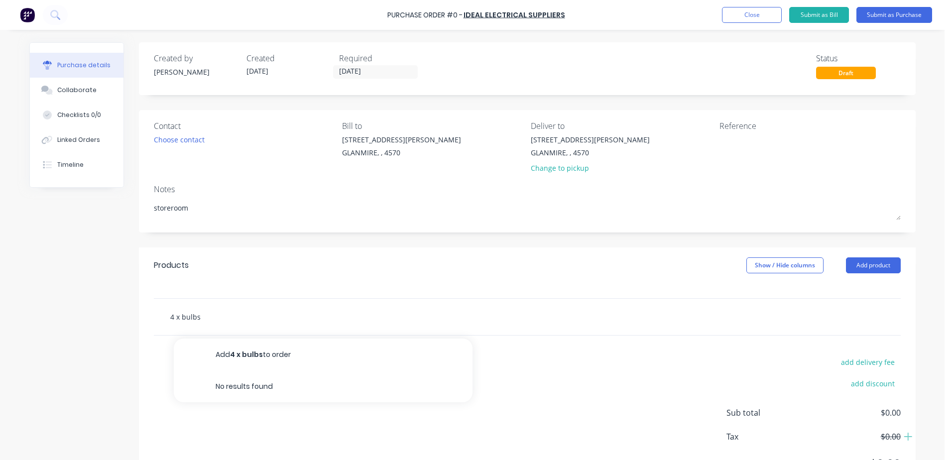
type input "4 x bulbsO"
type textarea "x"
type input "4 x bulbsOR"
type textarea "x"
type input "4 x bulbsO"
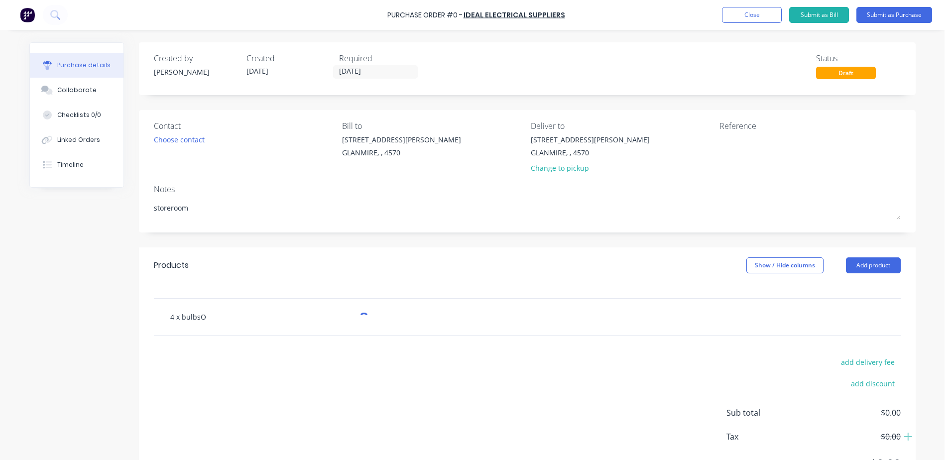
type textarea "x"
type input "4 x bulbsOS"
type textarea "x"
type input "4 x bulbsOSR"
type textarea "x"
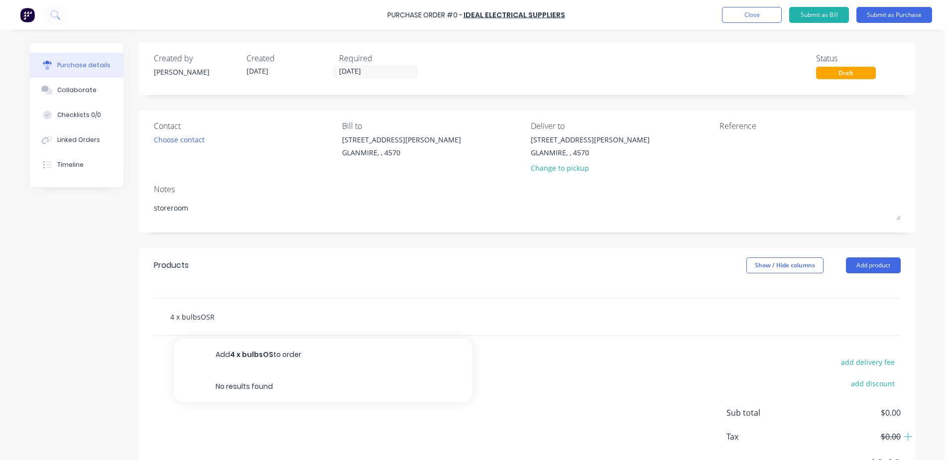
type input "4 x bulbsOSRA"
type textarea "x"
type input "4 x bulbsOSRAM"
type textarea "x"
type input "4 x bulbsOSRAM"
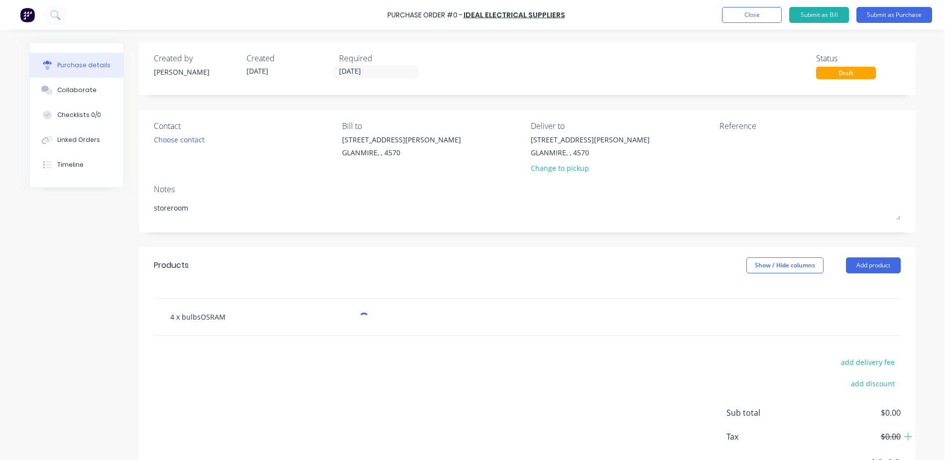
type textarea "x"
type input "4 x bulbsOSRAM"
type textarea "x"
type input "4 x bulbsOSRA"
type textarea "x"
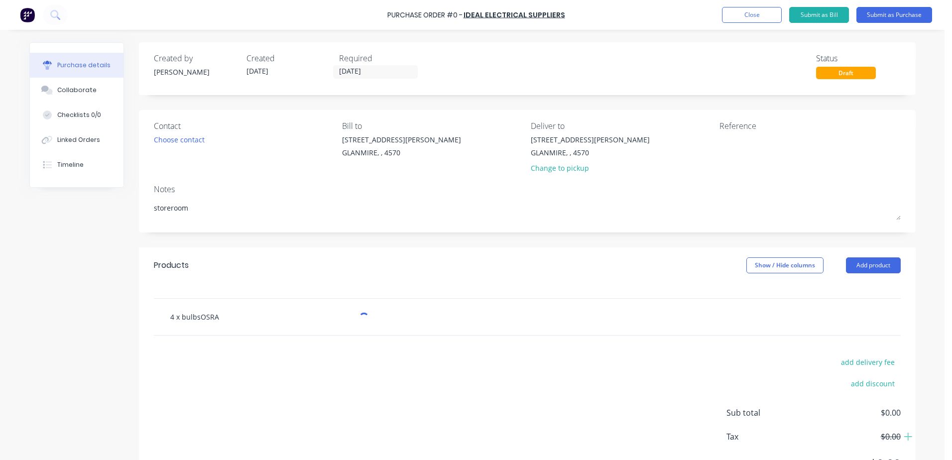
type input "4 x bulbsOSR"
type textarea "x"
type input "4 x bulbsOS"
type textarea "x"
type input "4 x bulbsO"
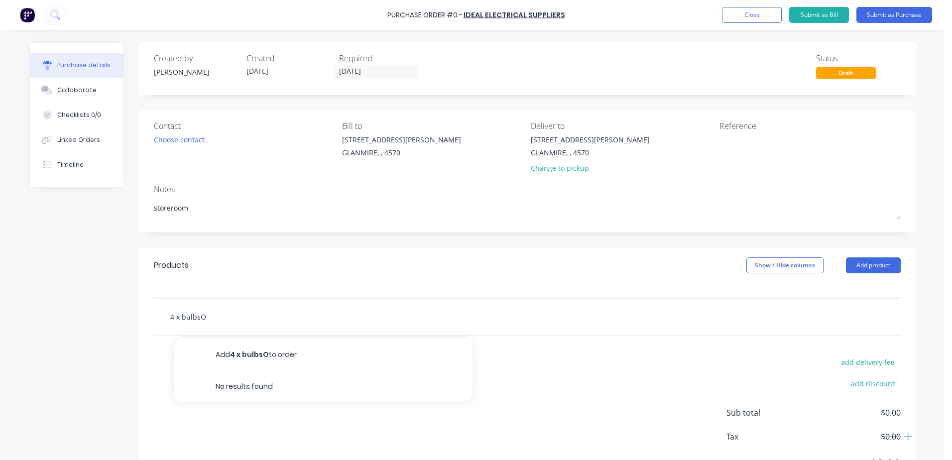
type textarea "x"
type input "4 x bulbs"
type textarea "x"
type input "4 x bulbs"
type textarea "x"
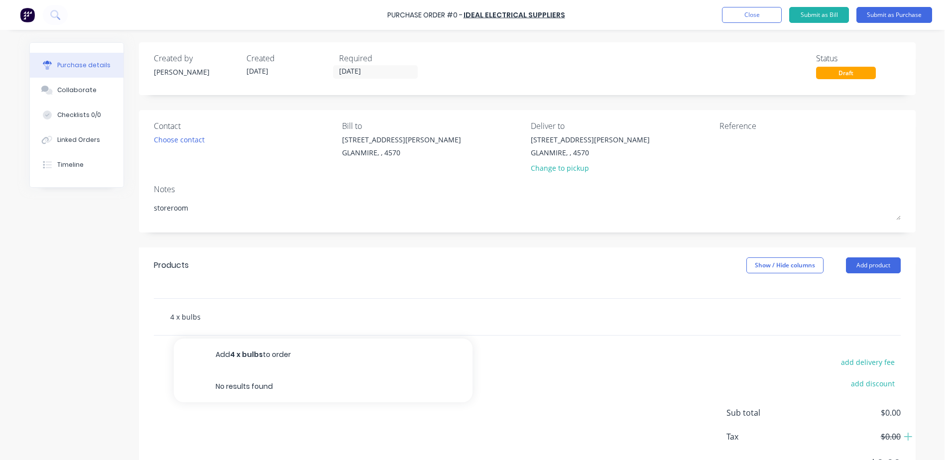
type input "4 x bulbs"
type textarea "x"
type input "4 x bulbs O"
type textarea "x"
type input "4 x bulbs OS"
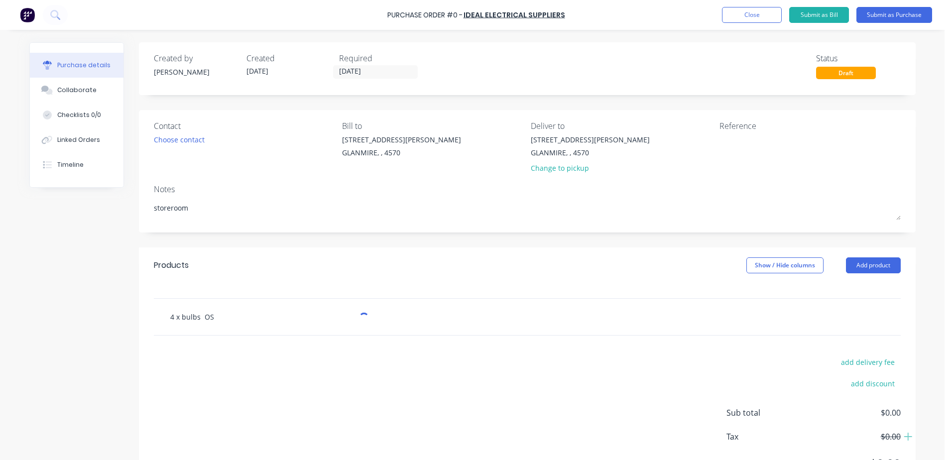
type textarea "x"
type input "4 x bulbs OST"
type textarea "x"
type input "4 x bulbs OSTR"
type textarea "x"
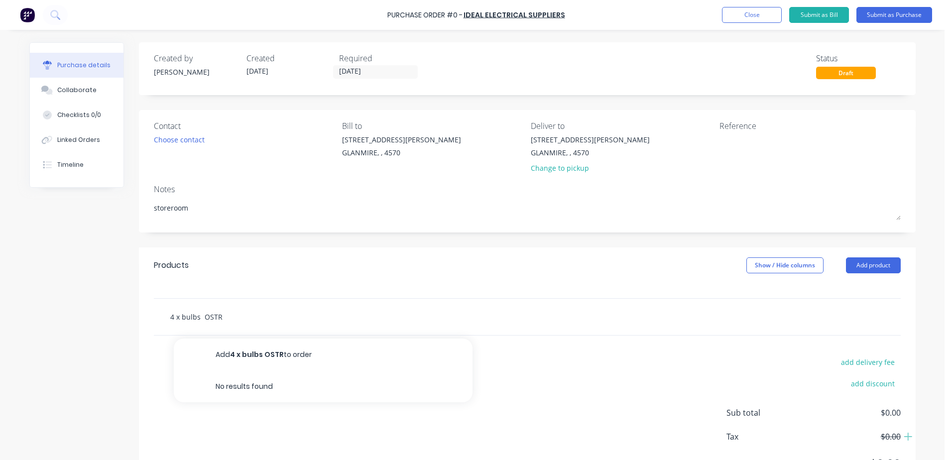
type input "4 x bulbs OSTRA"
type textarea "x"
type input "4 x bulbs OSTR"
type textarea "x"
type input "4 x bulbs OST"
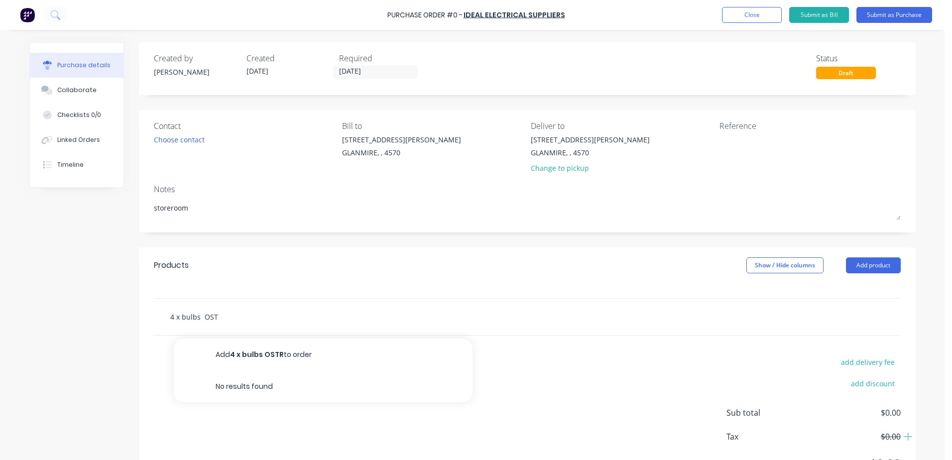
type textarea "x"
type input "4 x bulbs OS"
type textarea "x"
type input "4 x bulbs OSR"
type textarea "x"
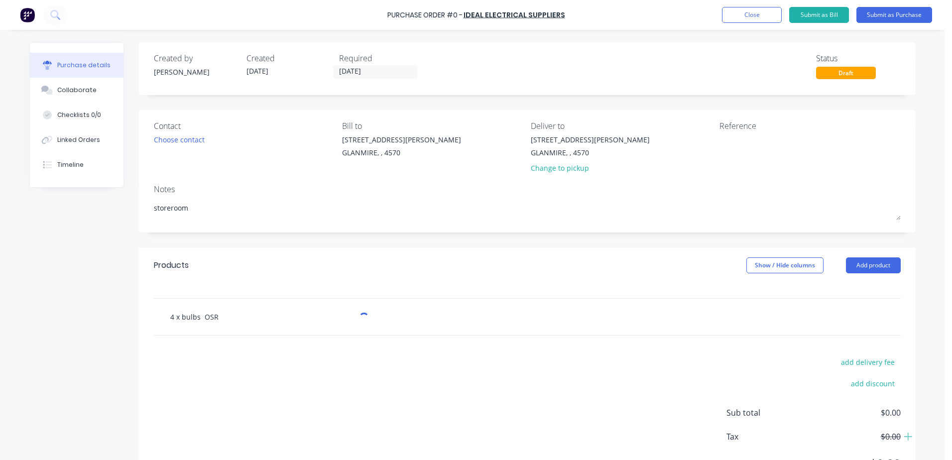
type input "4 x bulbs OSRA"
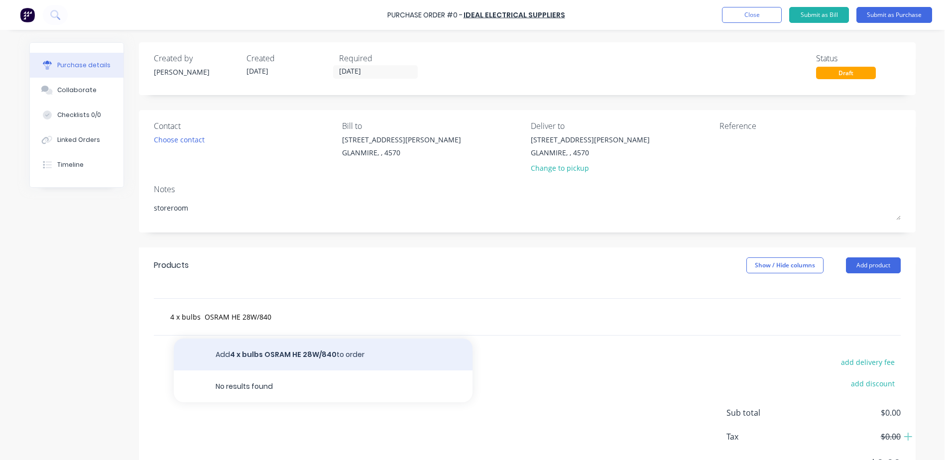
click at [289, 355] on button "Add 4 x bulbs OSRAM HE 28W/840 to order" at bounding box center [323, 355] width 299 height 32
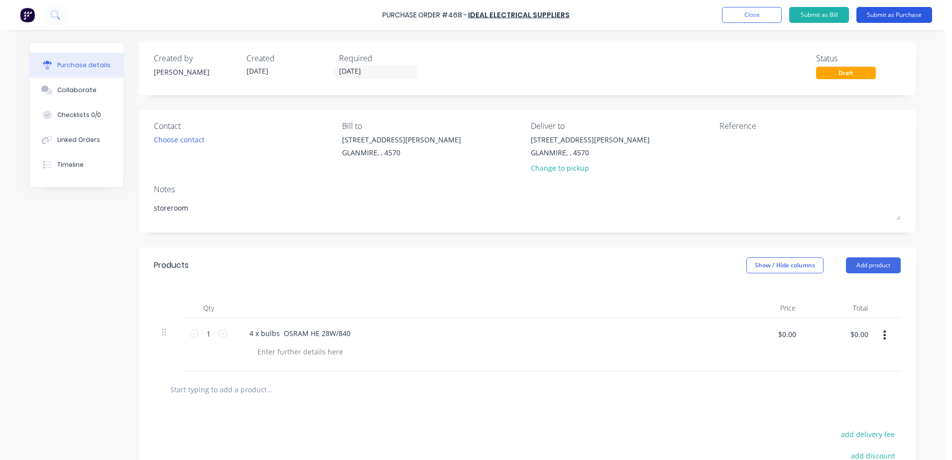
click at [871, 20] on button "Submit as Purchase" at bounding box center [895, 15] width 76 height 16
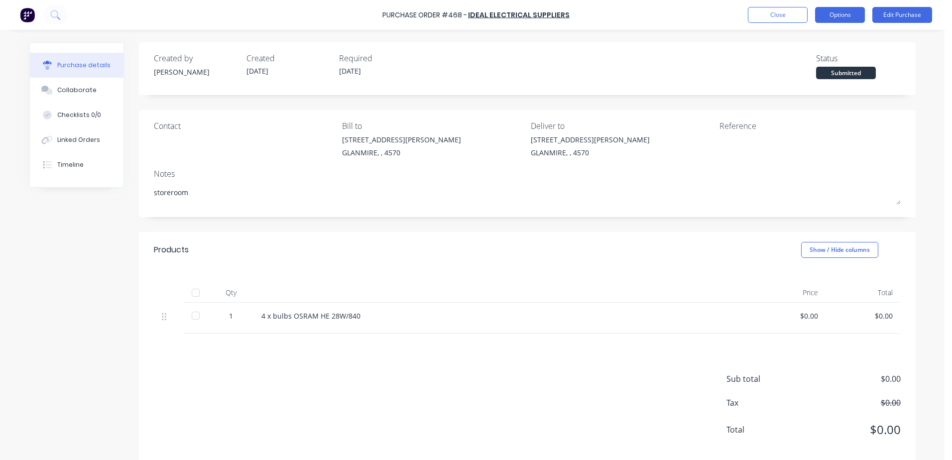
click at [846, 19] on button "Options" at bounding box center [840, 15] width 50 height 16
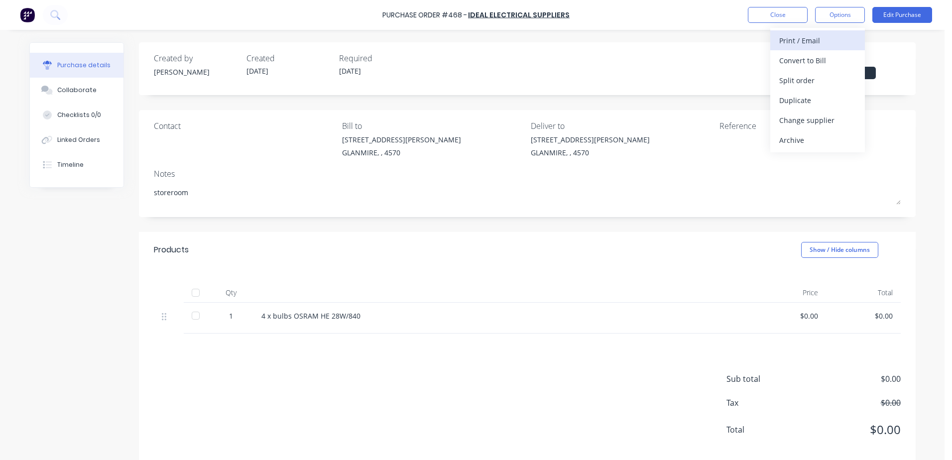
click at [794, 40] on div "Print / Email" at bounding box center [817, 40] width 77 height 14
click at [800, 58] on div "With pricing" at bounding box center [817, 60] width 77 height 14
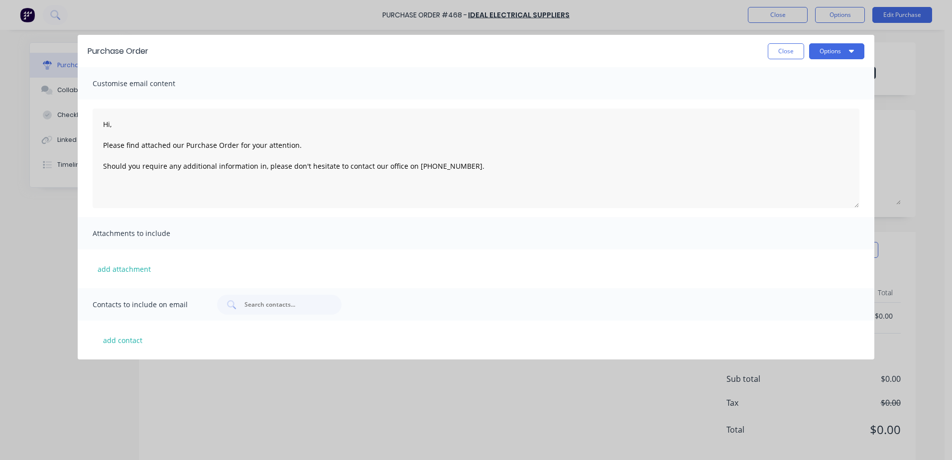
click at [839, 13] on div "Purchase Order Close Options Customise email content Hi, Please find attached o…" at bounding box center [476, 230] width 952 height 460
click at [830, 47] on button "Options" at bounding box center [836, 51] width 55 height 16
click at [797, 74] on div "Print" at bounding box center [817, 76] width 77 height 14
click at [785, 50] on button "Close" at bounding box center [786, 51] width 36 height 16
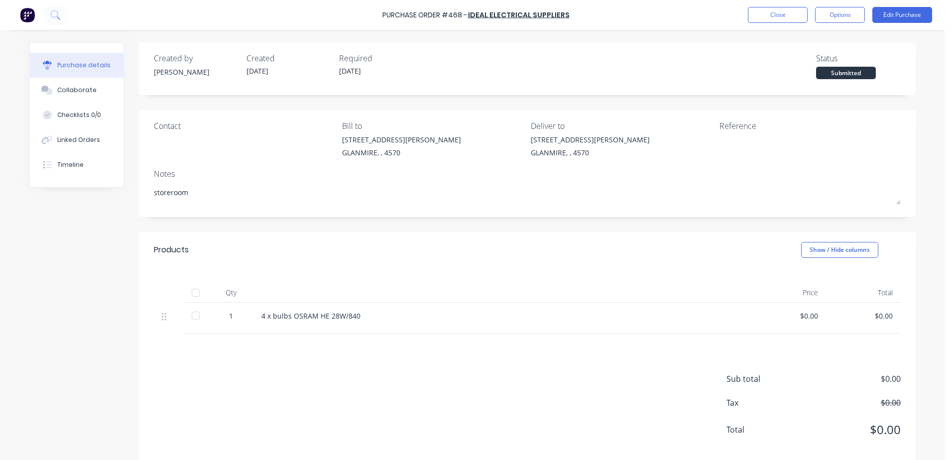
click at [788, 26] on div "Purchase Order #468 - Ideal Electrical Suppliers Close Options Edit Purchase" at bounding box center [476, 15] width 952 height 30
click at [787, 14] on button "Close" at bounding box center [778, 15] width 60 height 16
